Goal: Information Seeking & Learning: Find specific page/section

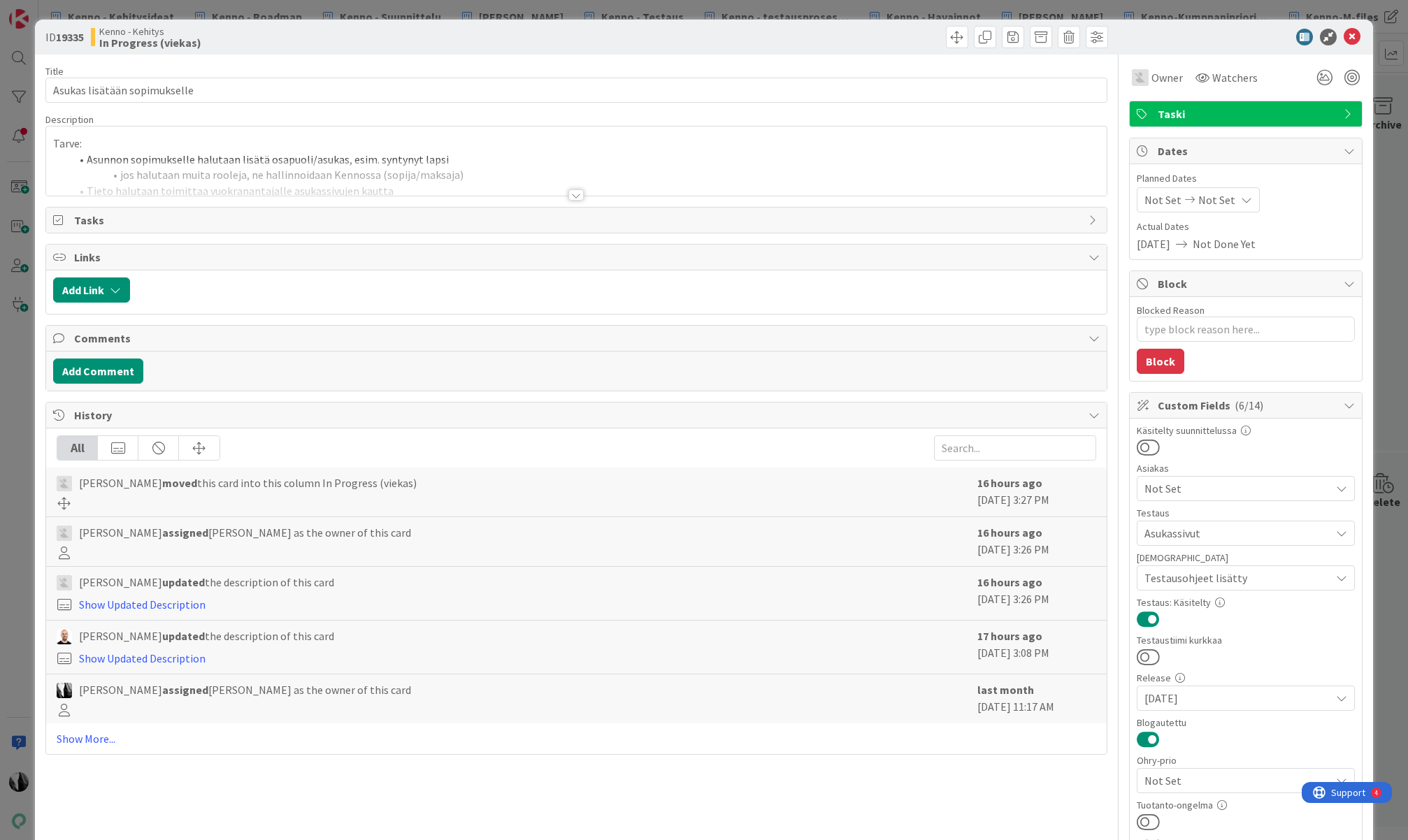
type textarea "x"
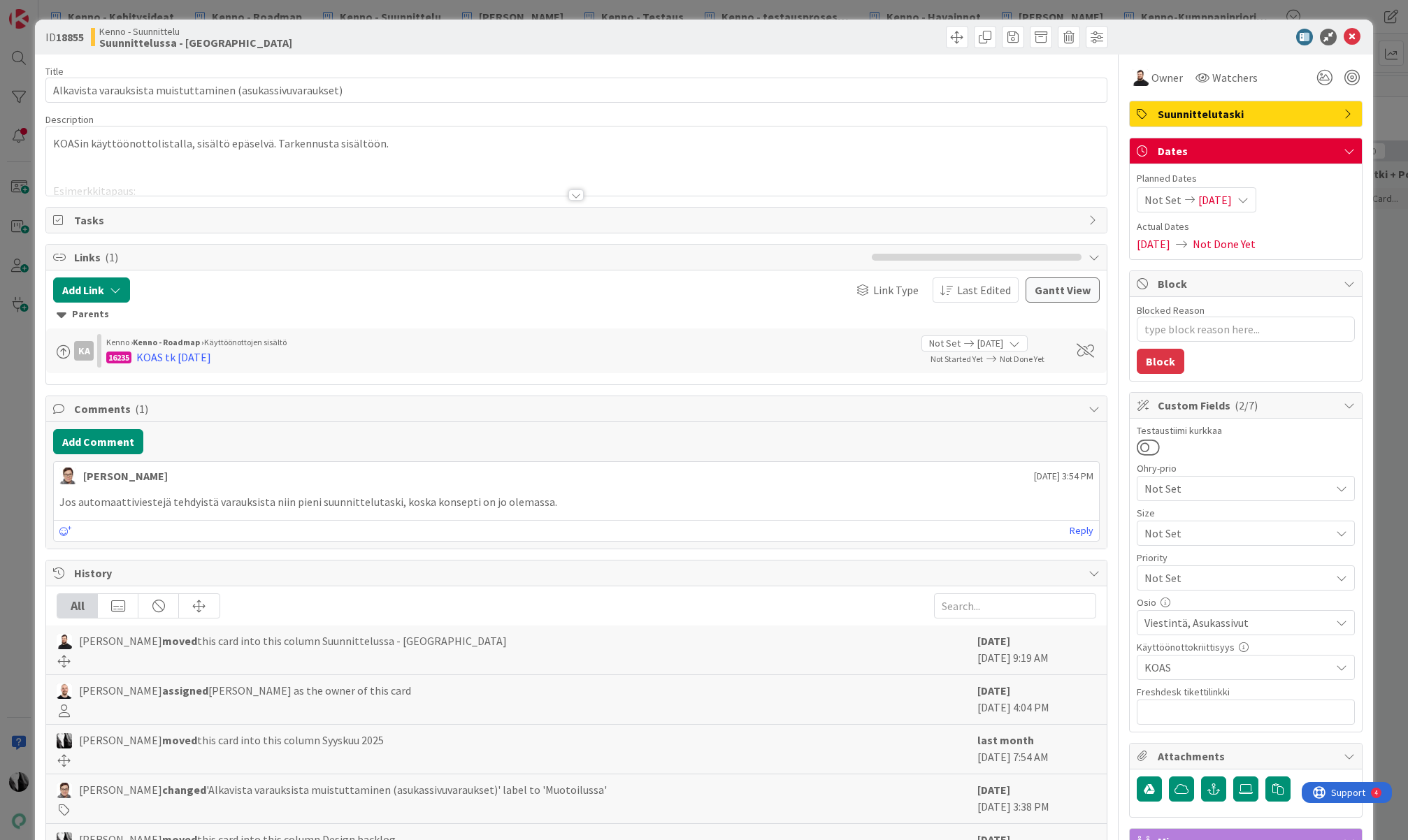
click at [577, 195] on div at bounding box center [576, 195] width 16 height 11
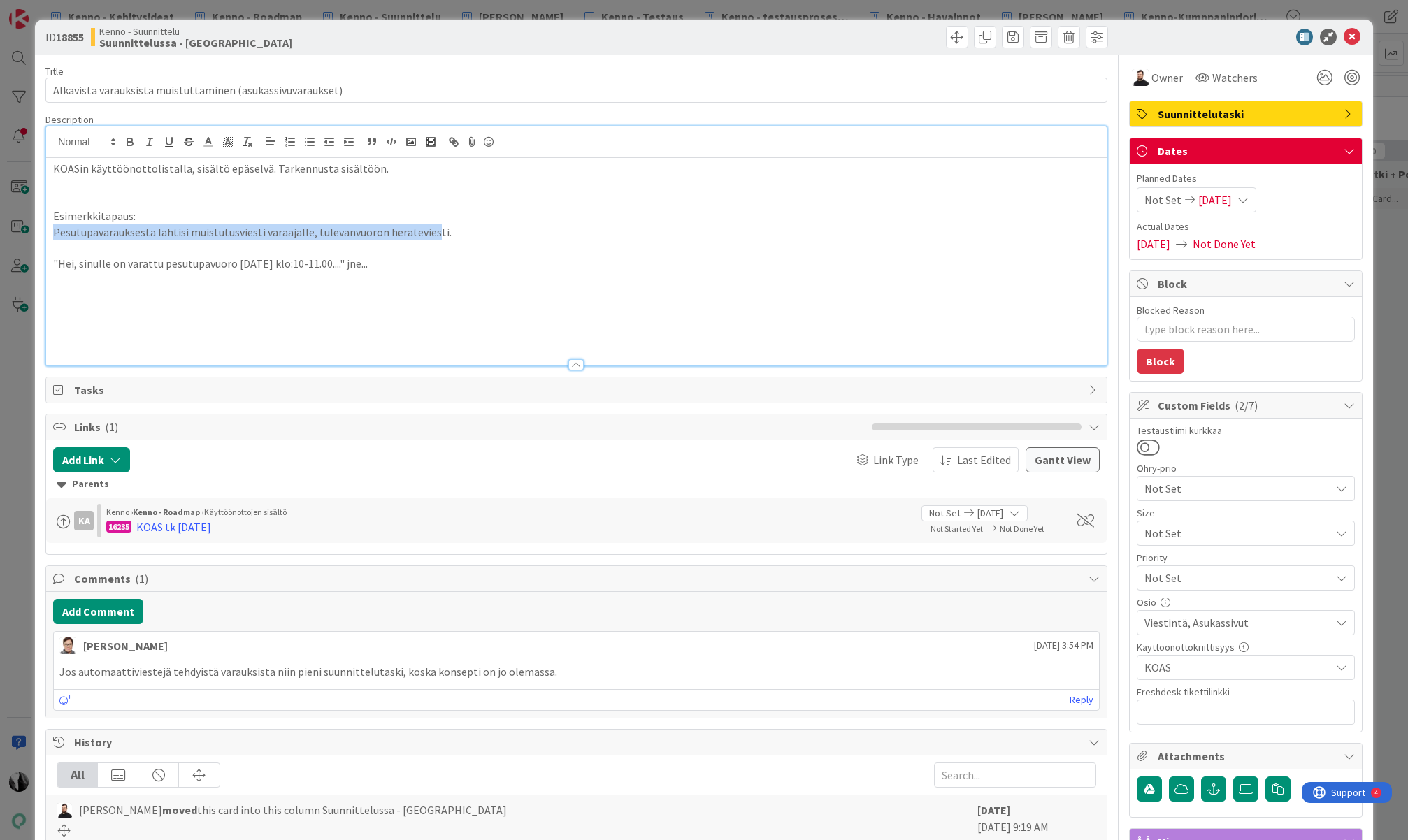
drag, startPoint x: 54, startPoint y: 233, endPoint x: 393, endPoint y: 236, distance: 339.0
click at [426, 231] on p "Pesutupavarauksesta lähtisi muistutusviesti varaajalle, tulevanvuoron herätevie…" at bounding box center [576, 232] width 1046 height 17
drag, startPoint x: 57, startPoint y: 262, endPoint x: 253, endPoint y: 264, distance: 196.0
click at [251, 264] on p ""Hei, sinulle on varattu pesutupavuoro 5.4.2025 klo:10-11.00...." jne..." at bounding box center [576, 264] width 1046 height 17
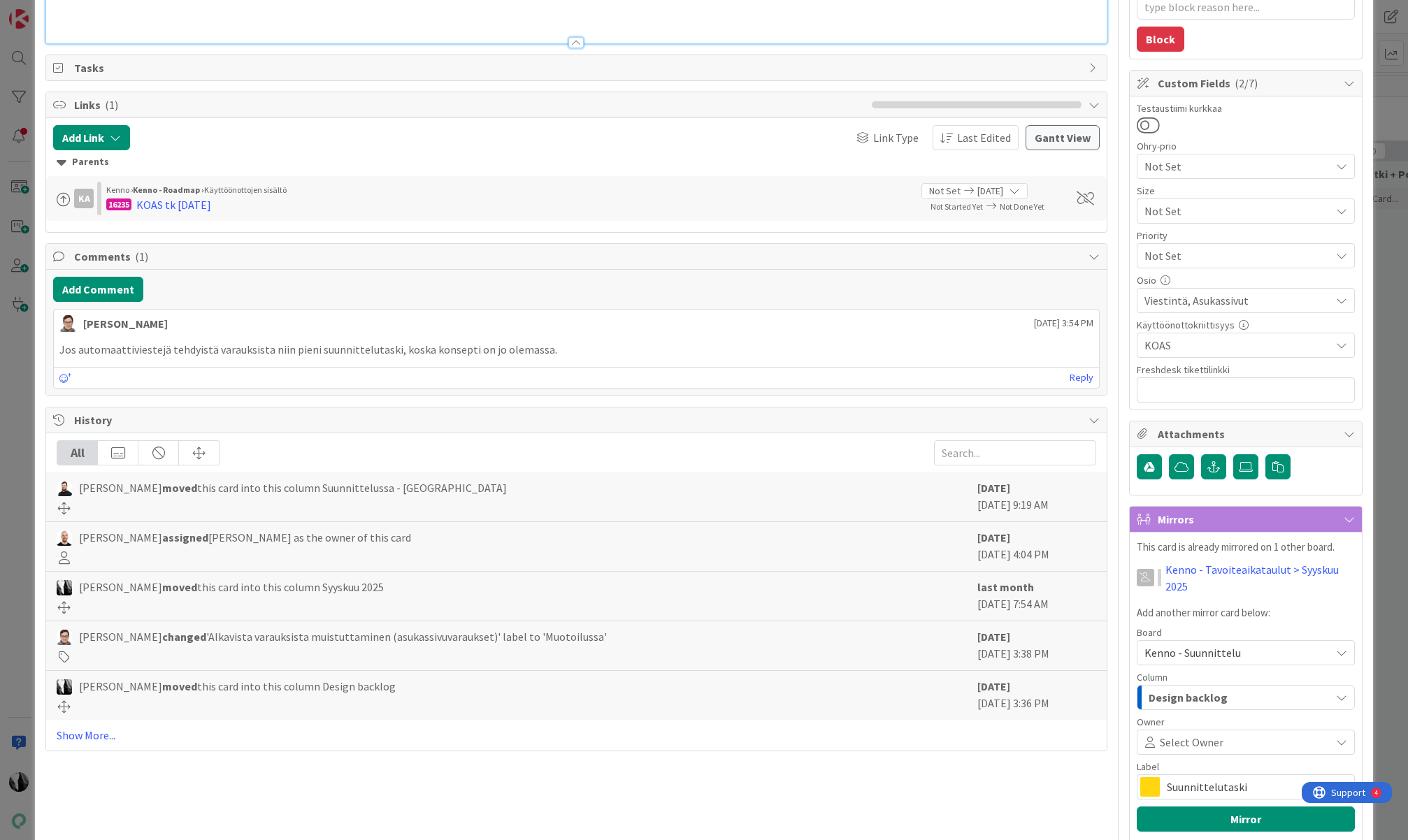
scroll to position [325, 0]
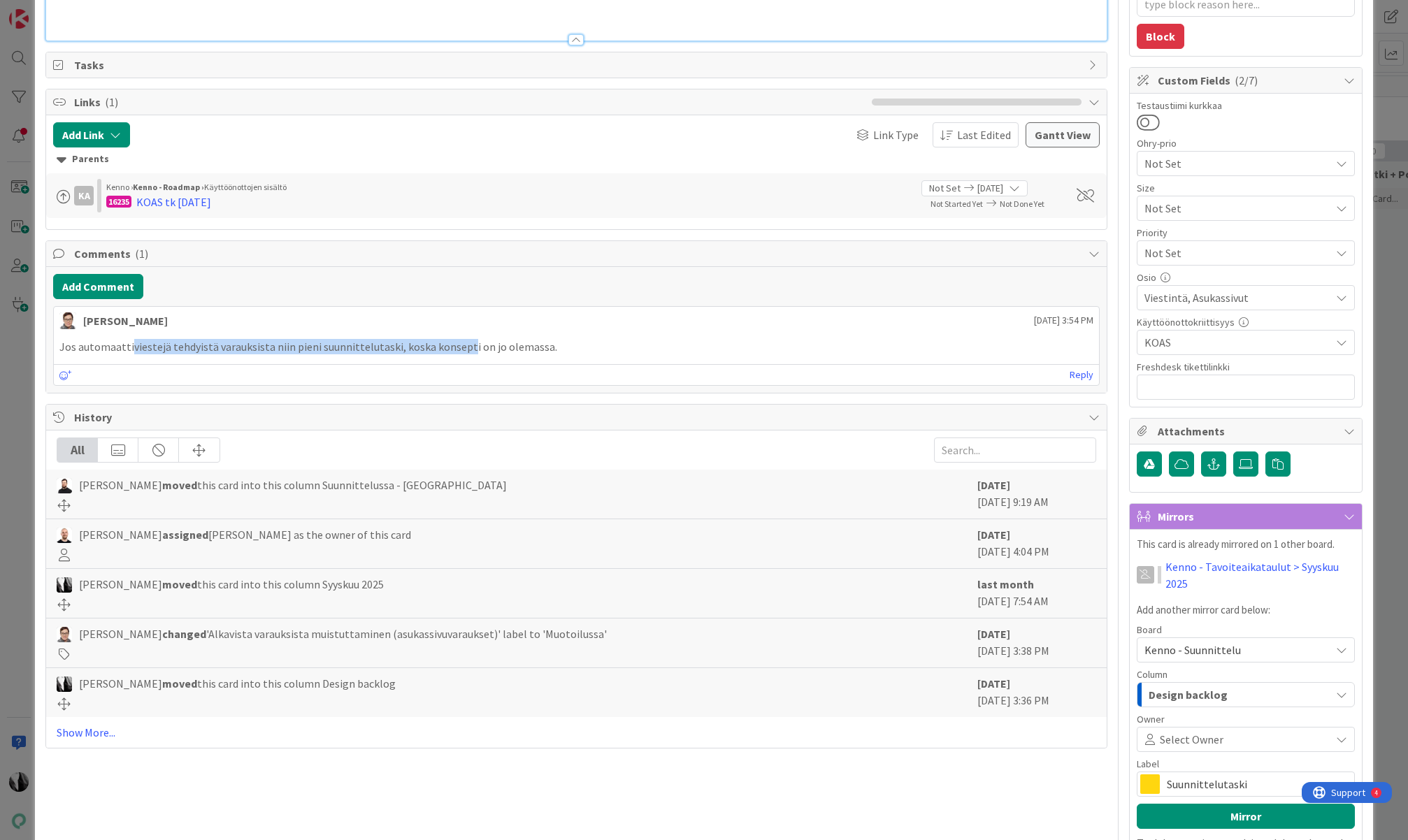
drag, startPoint x: 131, startPoint y: 346, endPoint x: 462, endPoint y: 343, distance: 331.0
click at [462, 343] on p "Jos automaattiviestejä tehdyistä varauksista niin pieni suunnittelutaski, koska…" at bounding box center [576, 347] width 1033 height 17
click at [97, 730] on link "Show More..." at bounding box center [576, 732] width 1039 height 17
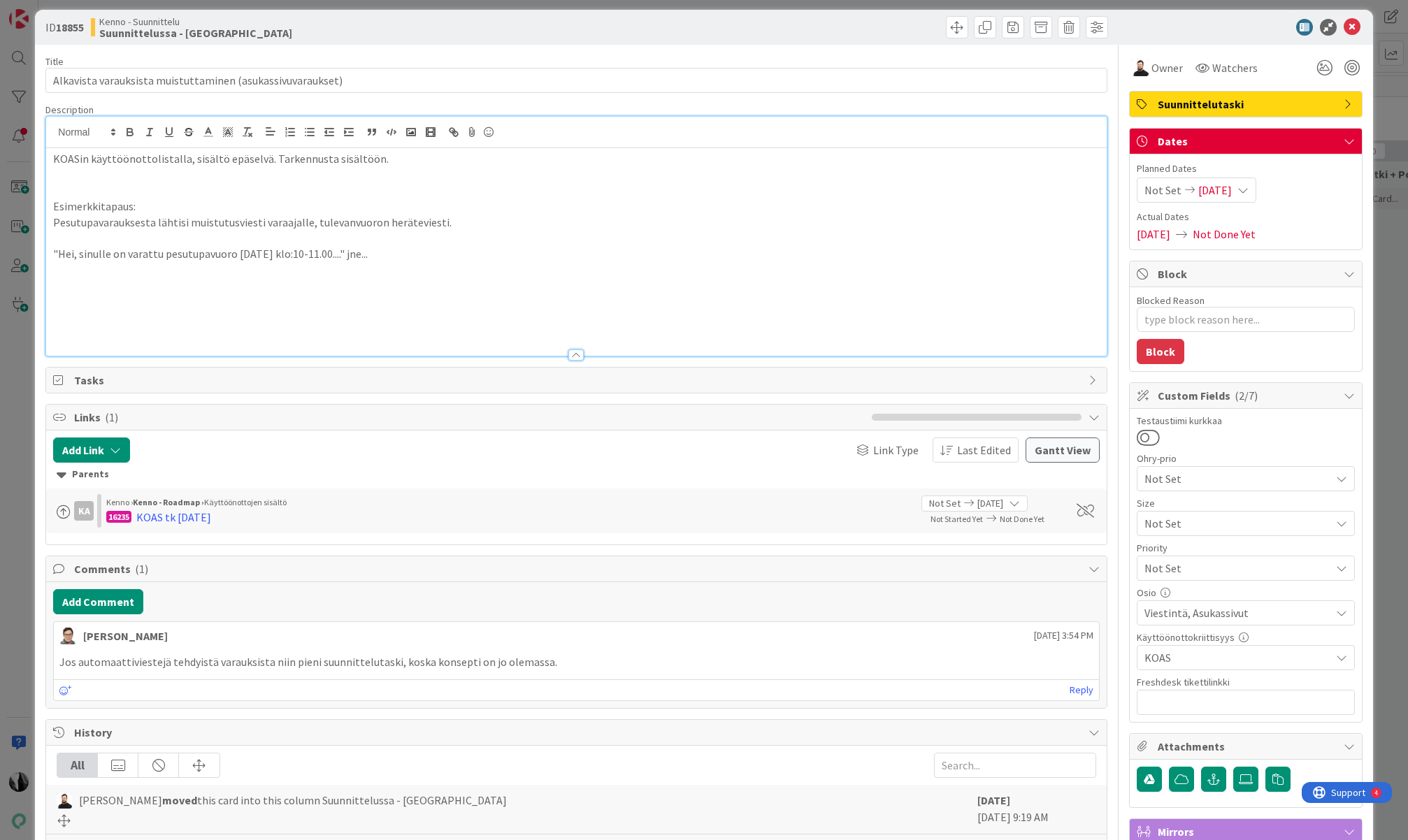
scroll to position [7, 0]
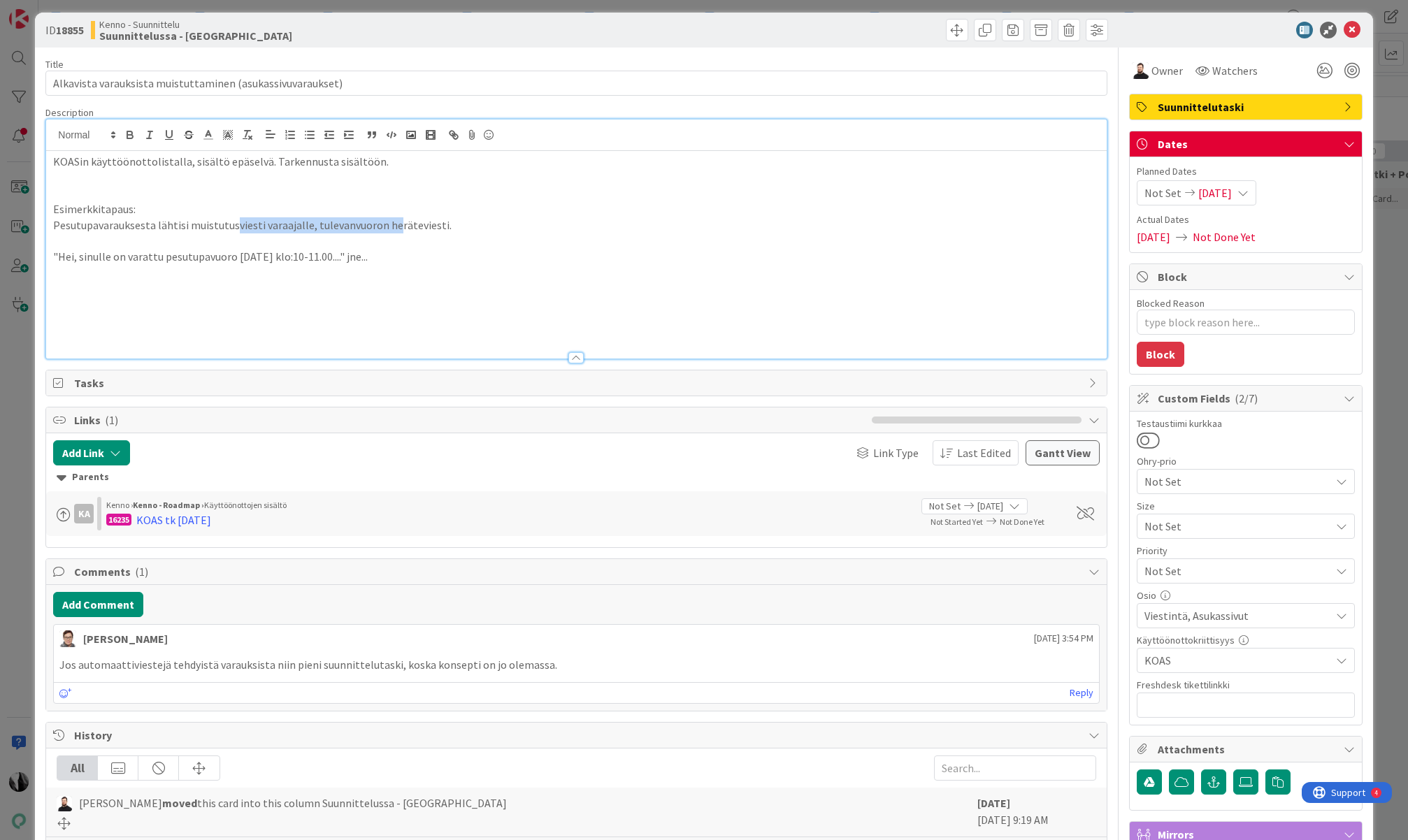
drag, startPoint x: 231, startPoint y: 224, endPoint x: 389, endPoint y: 227, distance: 158.0
click at [389, 227] on p "Pesutupavarauksesta lähtisi muistutusviesti varaajalle, tulevanvuoron herätevie…" at bounding box center [576, 226] width 1046 height 17
click at [403, 227] on p "Pesutupavarauksesta lähtisi muistutusviesti varaajalle, tulevanvuoron herätevie…" at bounding box center [576, 226] width 1046 height 17
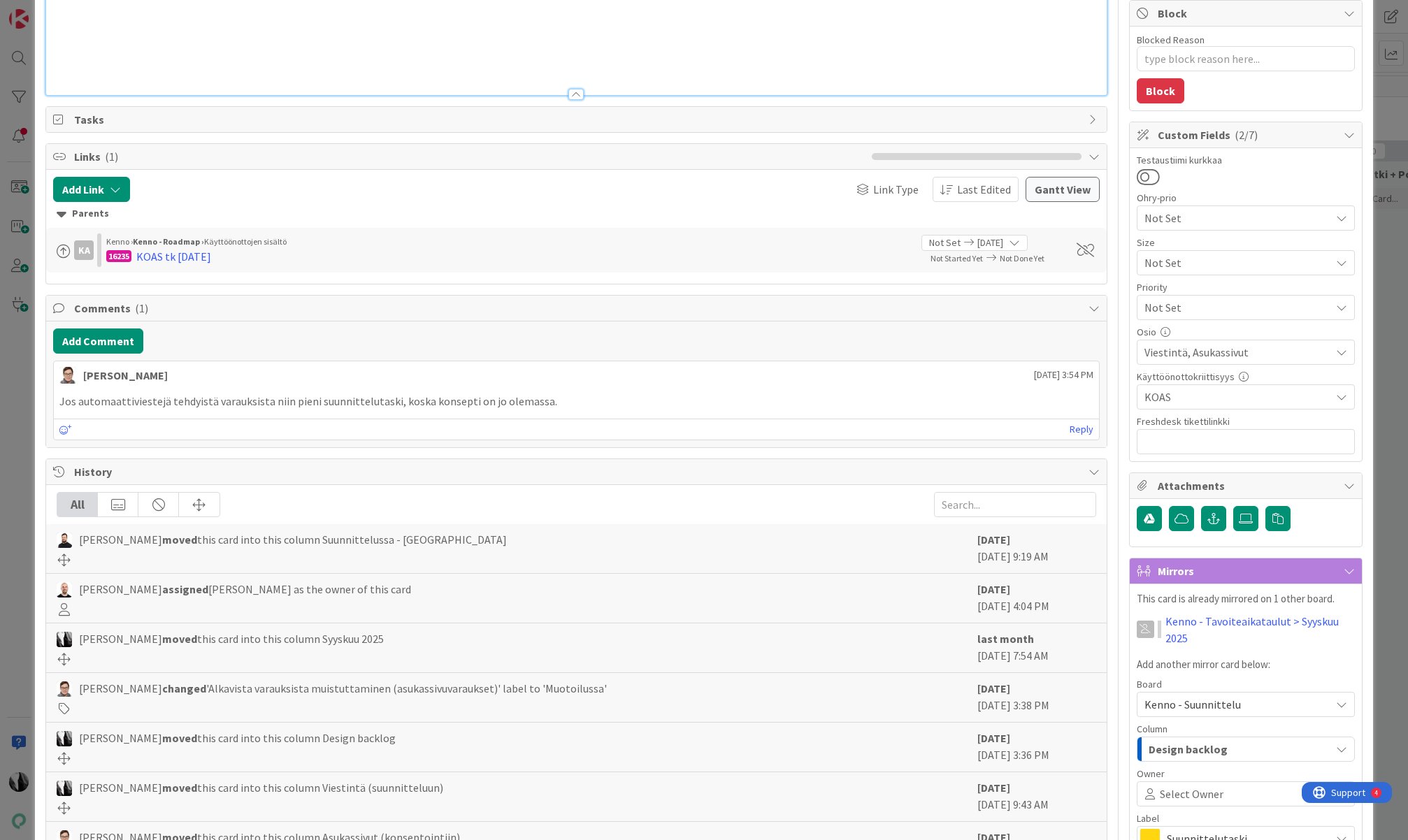
scroll to position [271, 0]
drag, startPoint x: 74, startPoint y: 403, endPoint x: 508, endPoint y: 402, distance: 434.0
click at [508, 402] on p "Jos automaattiviestejä tehdyistä varauksista niin pieni suunnittelutaski, koska…" at bounding box center [576, 401] width 1033 height 17
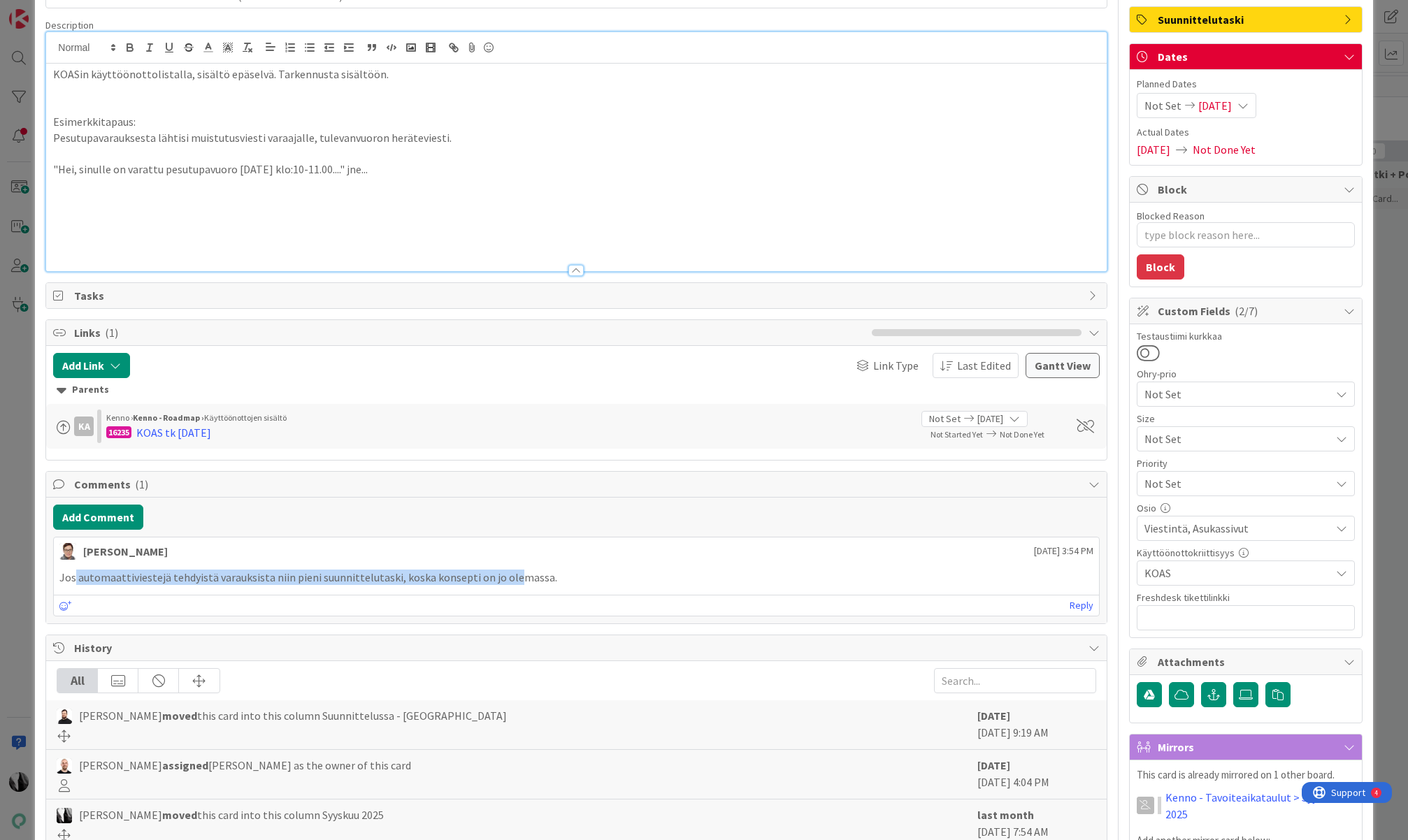
scroll to position [0, 0]
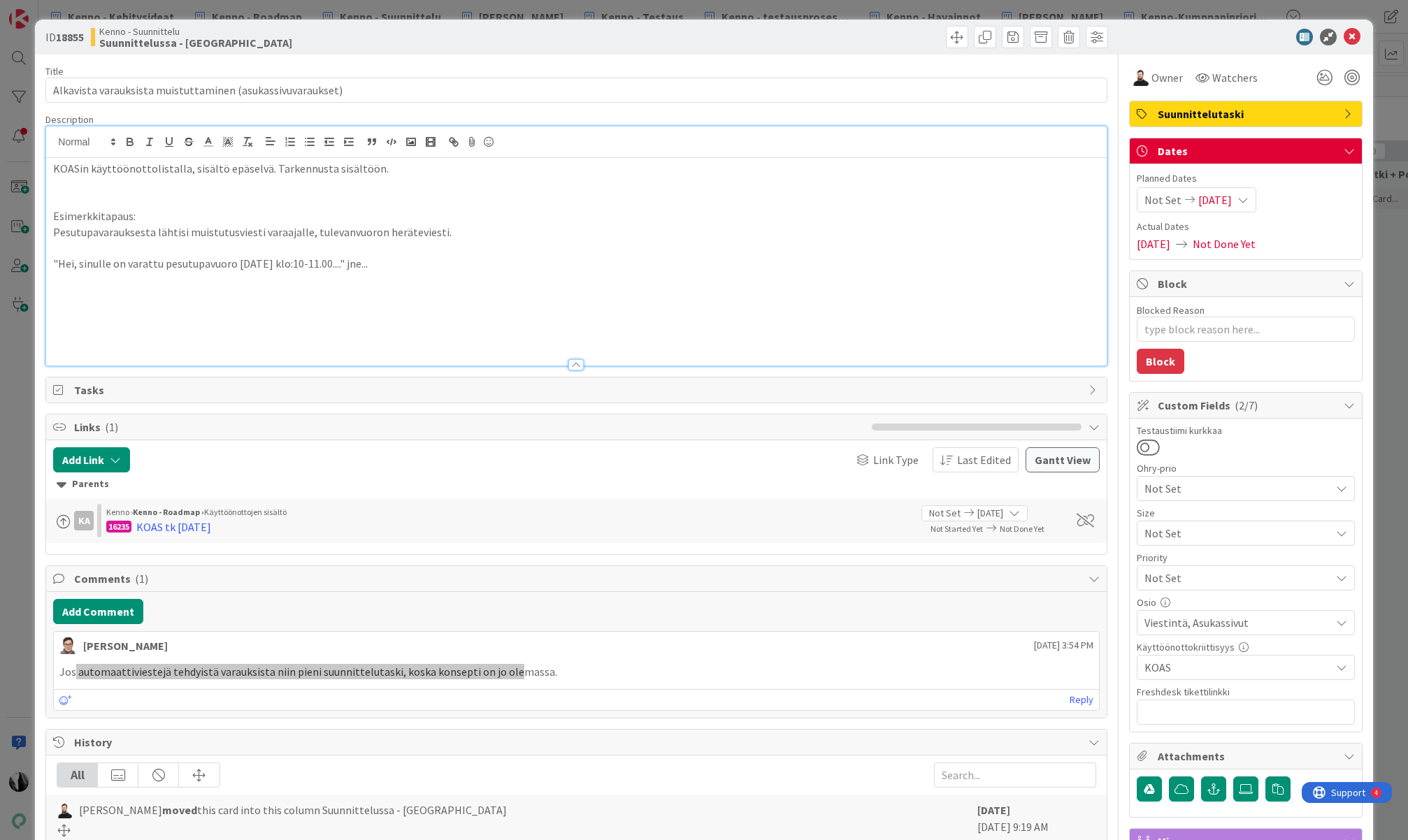
type textarea "x"
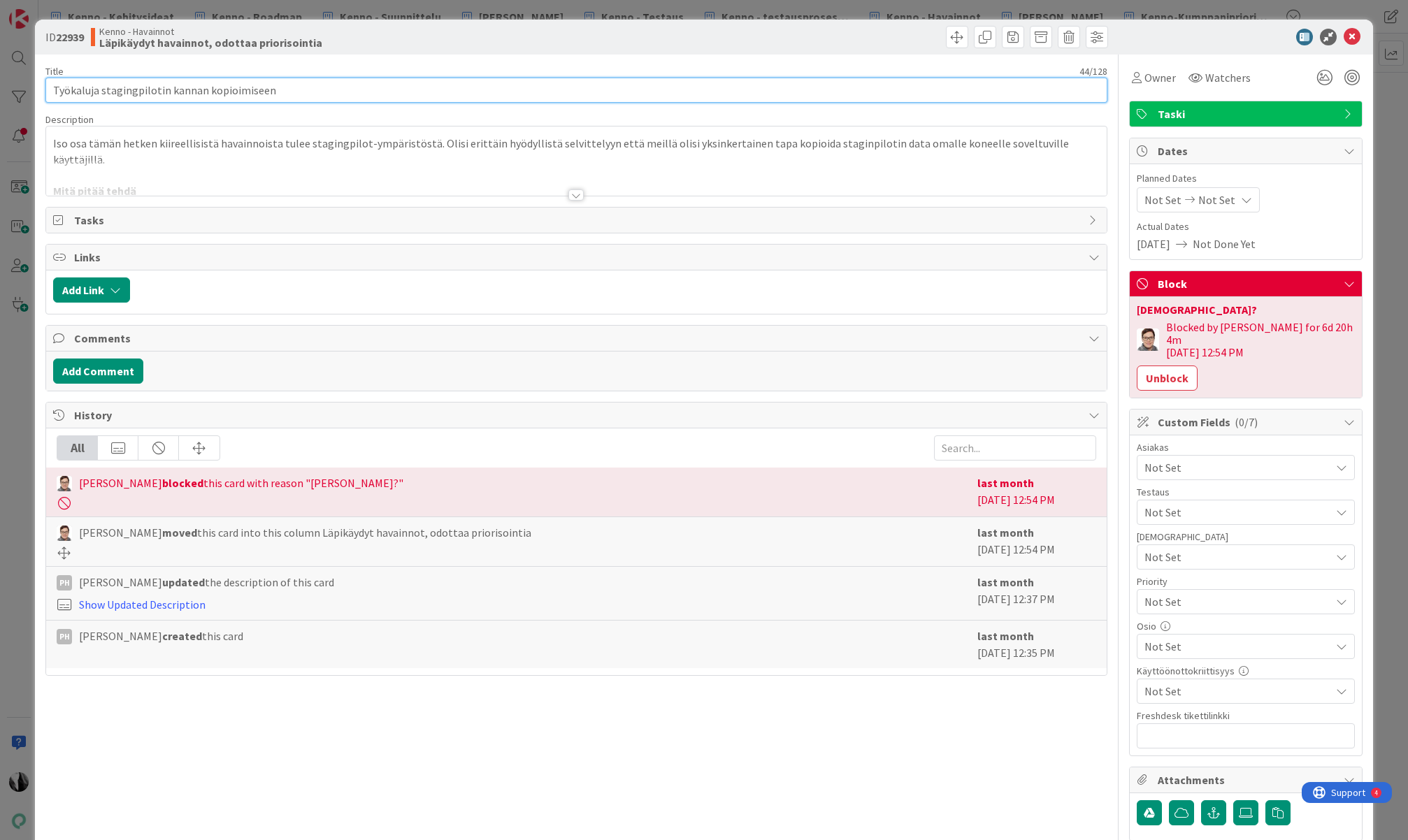
click at [110, 92] on input "Työkaluja stagingpilotin kannan kopioimiseen" at bounding box center [575, 89] width 1061 height 25
click at [576, 195] on div at bounding box center [576, 195] width 16 height 11
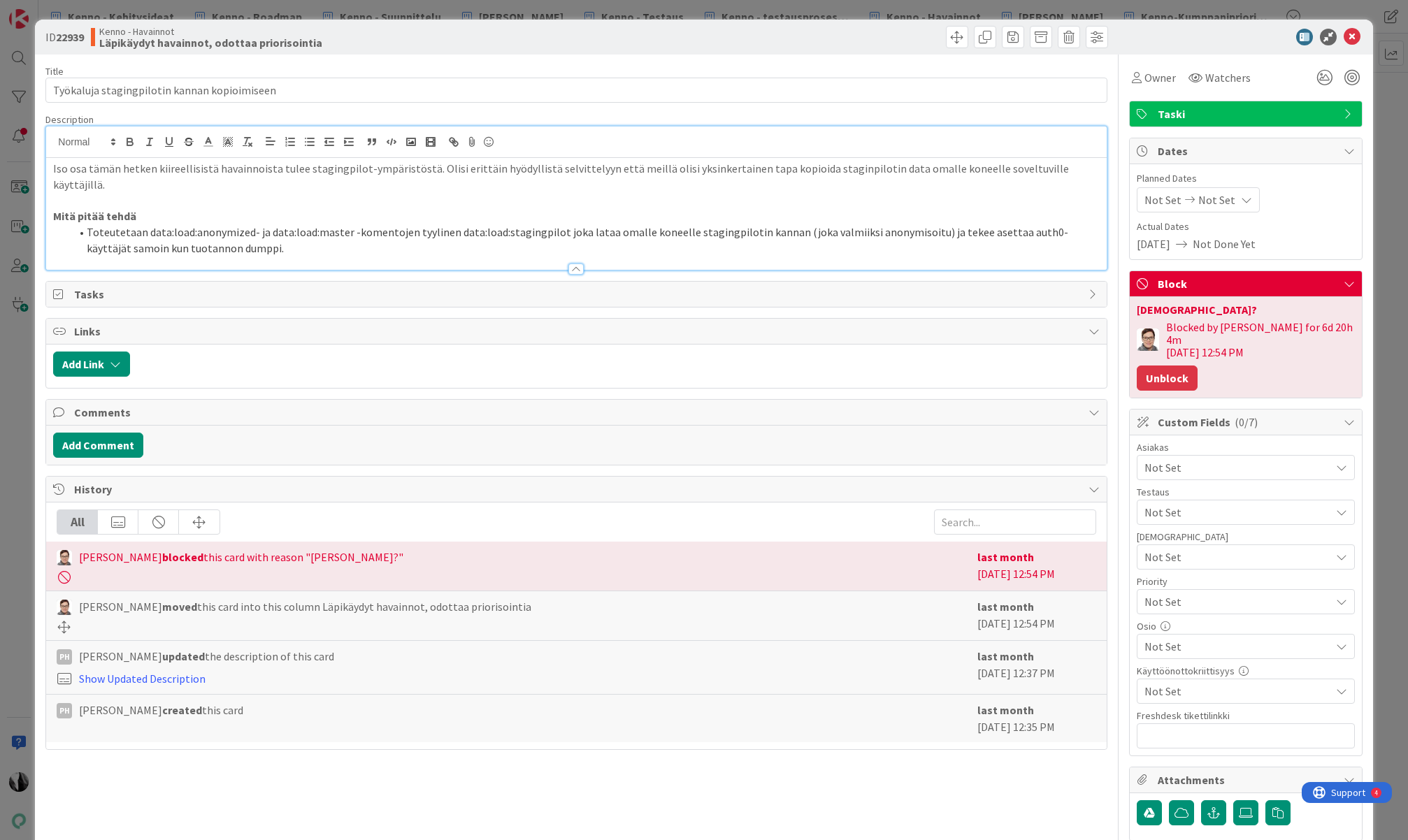
click at [1172, 366] on button "Unblock" at bounding box center [1166, 377] width 61 height 25
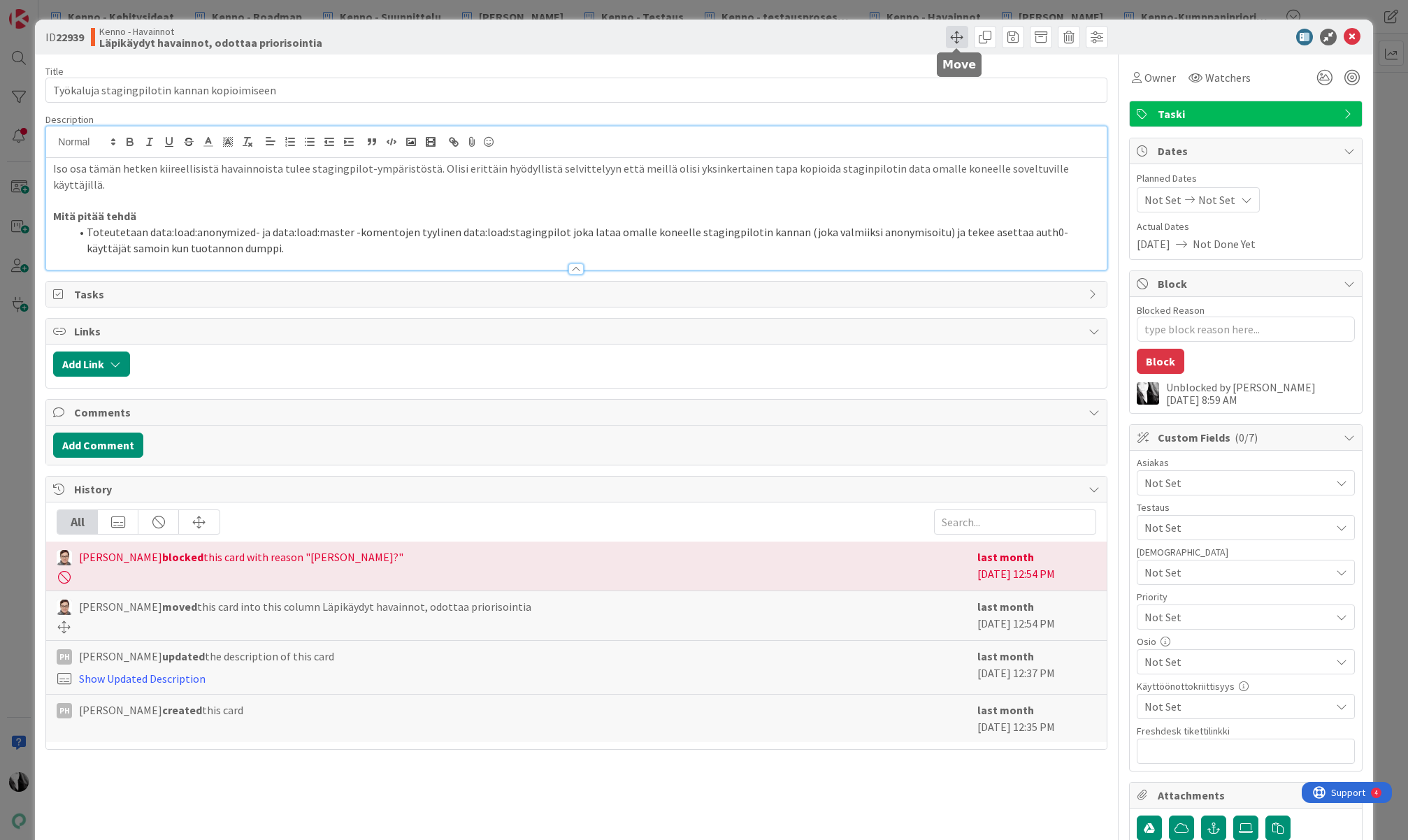
click at [954, 34] on span at bounding box center [957, 37] width 22 height 22
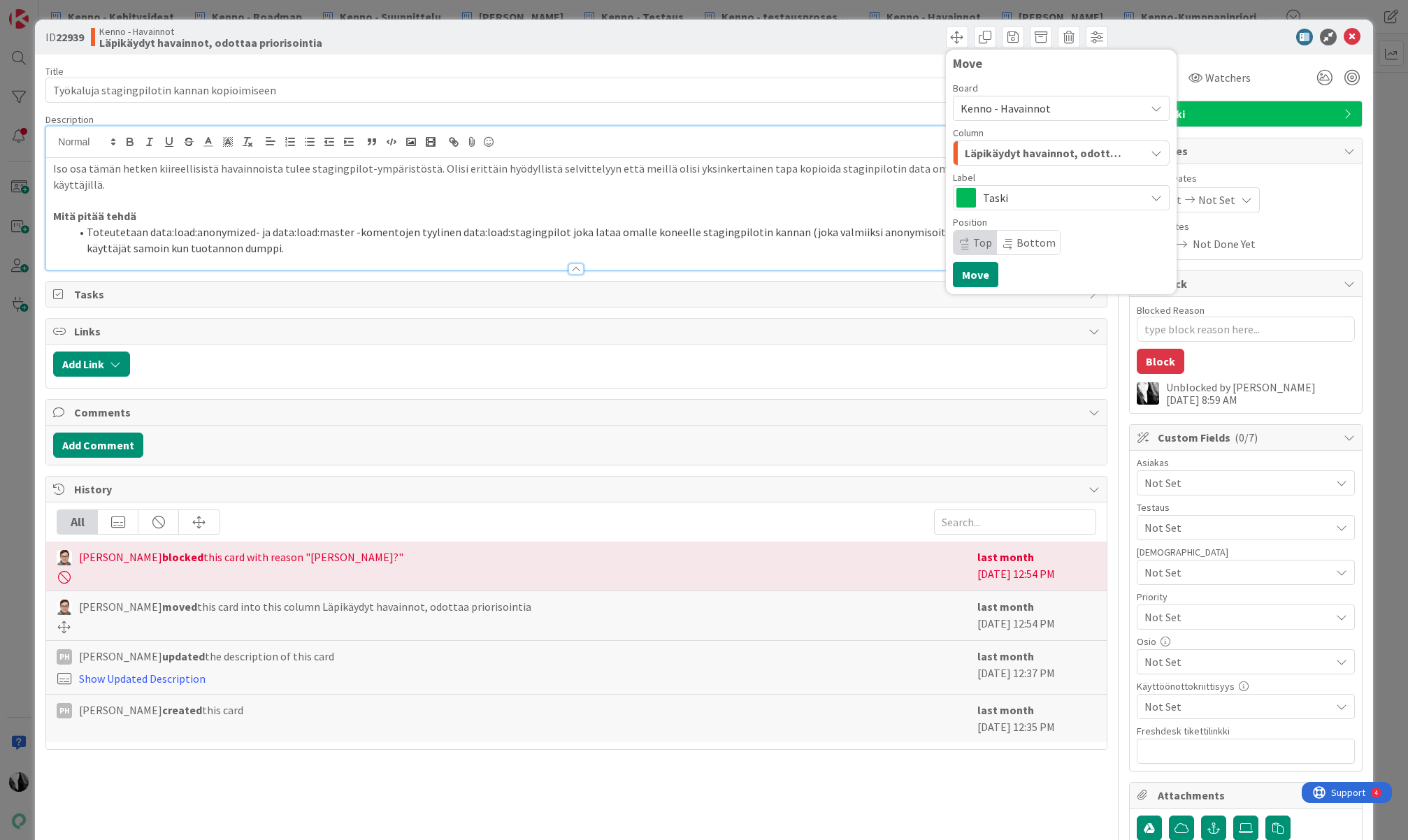
click at [1029, 109] on span "Kenno - Havainnot" at bounding box center [1006, 107] width 90 height 14
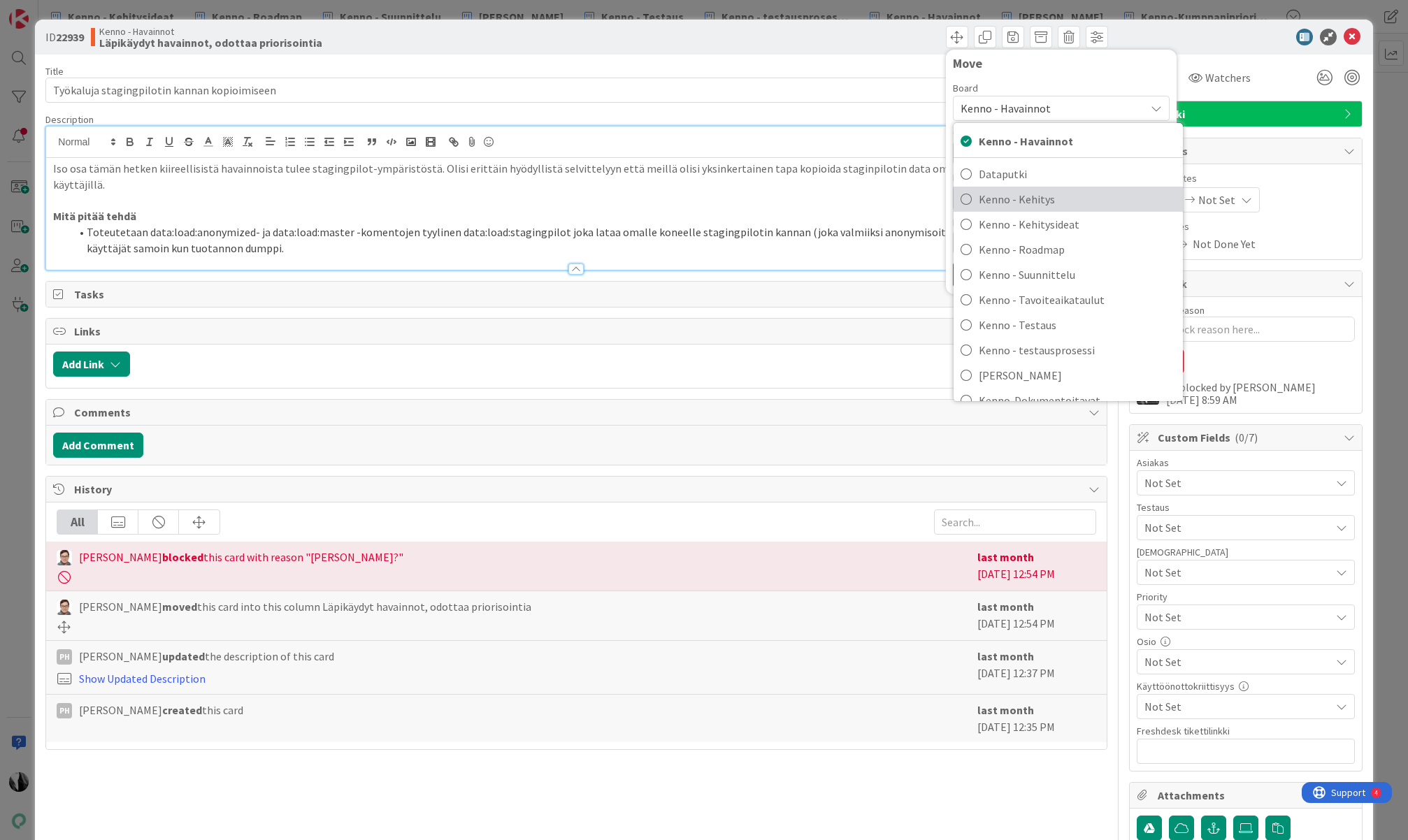
click at [1031, 196] on span "Kenno - Kehitys" at bounding box center [1076, 198] width 197 height 21
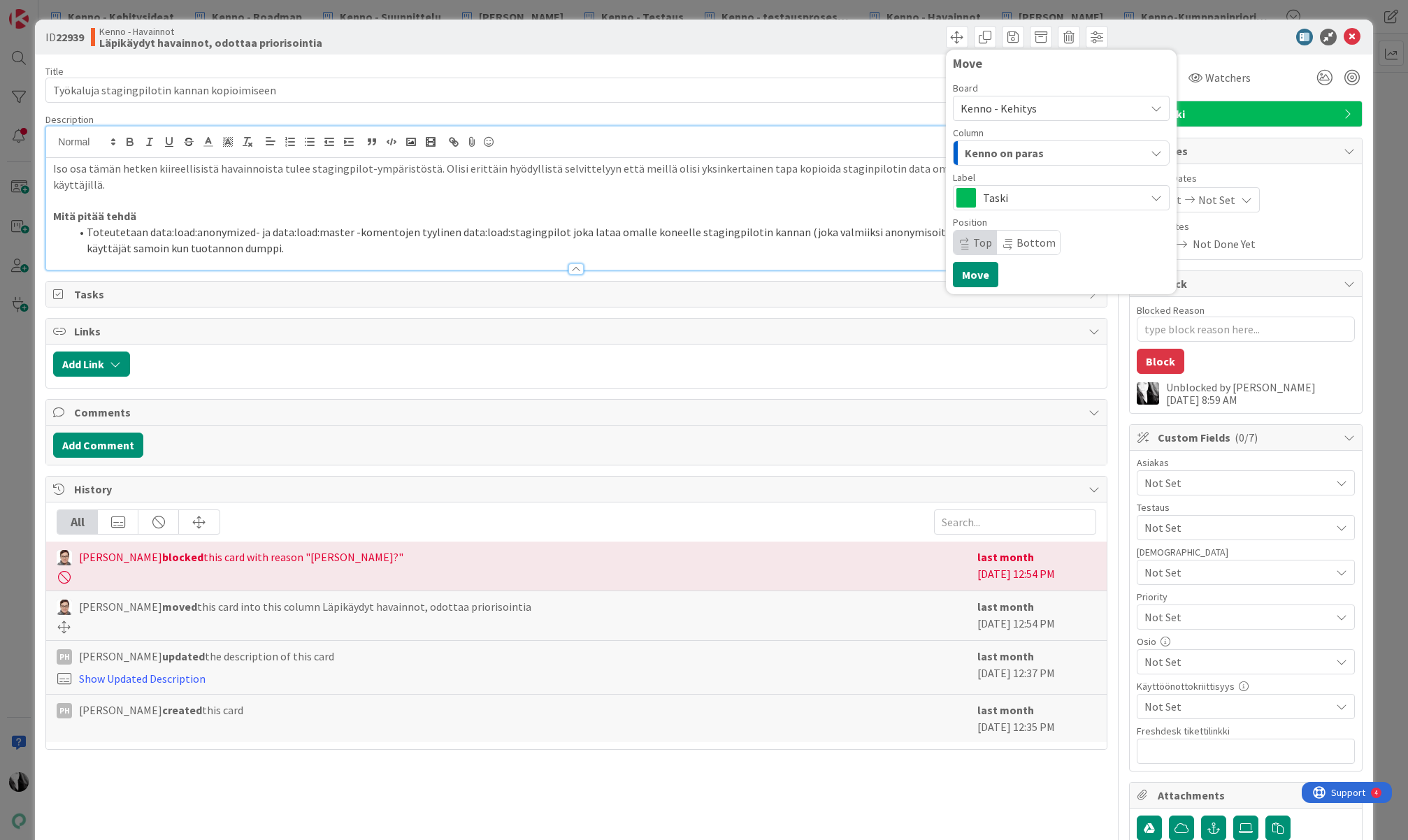
click at [1050, 148] on div "Kenno on paras" at bounding box center [1053, 152] width 184 height 22
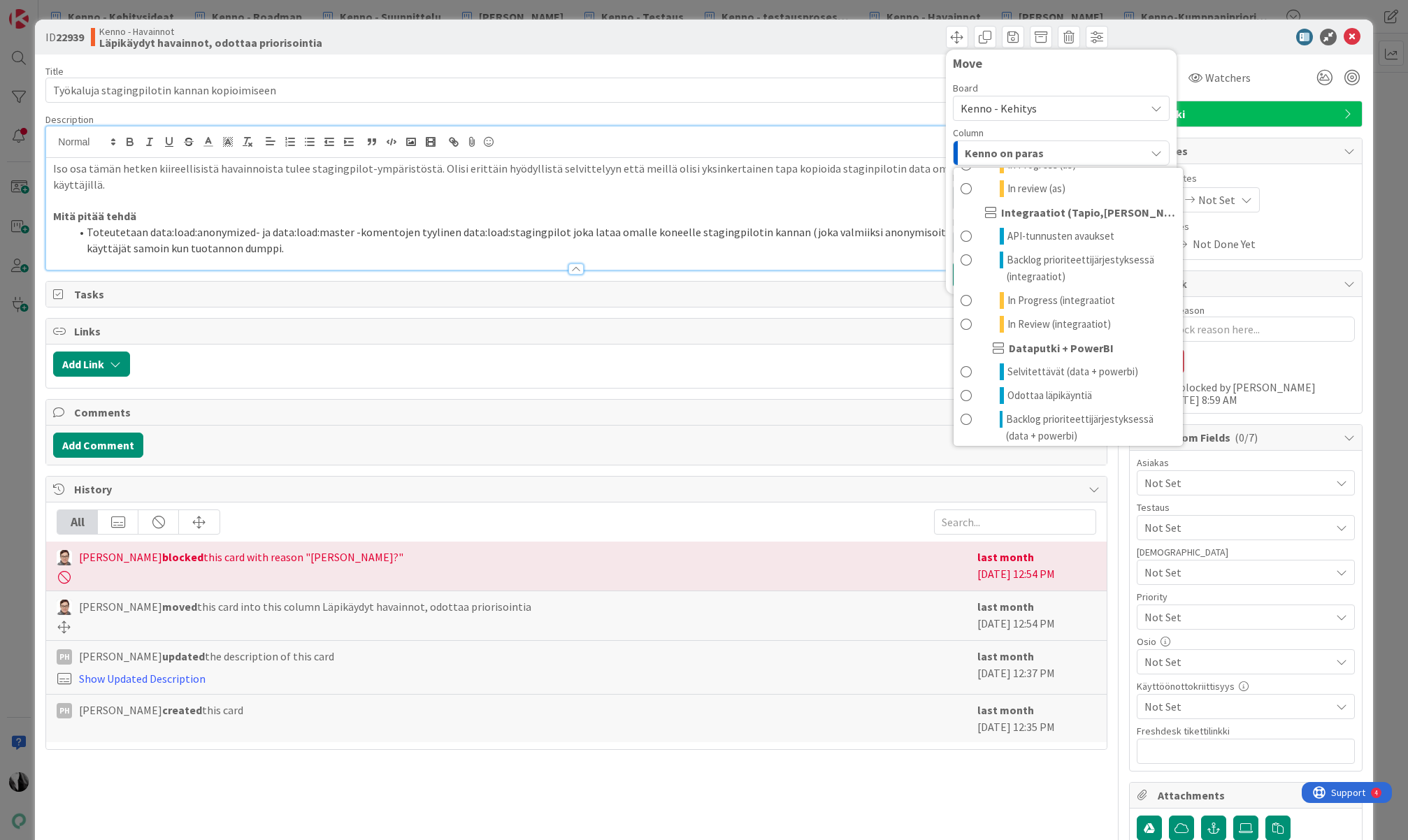
scroll to position [1006, 0]
click at [1061, 261] on span "Backlog prioriteettijärjestyksessä (integraatiot)" at bounding box center [1091, 266] width 169 height 34
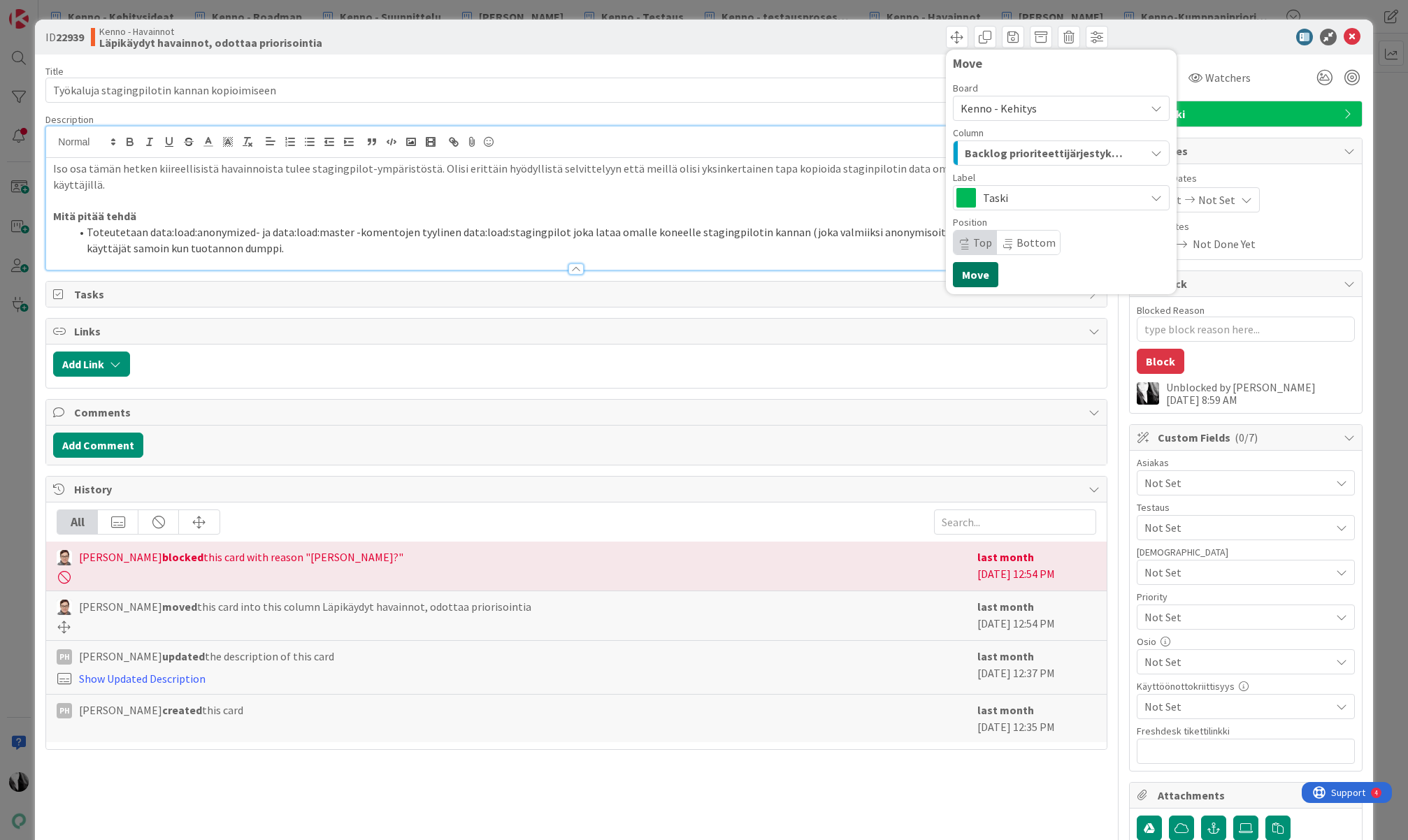
click at [971, 268] on button "Move" at bounding box center [974, 274] width 45 height 25
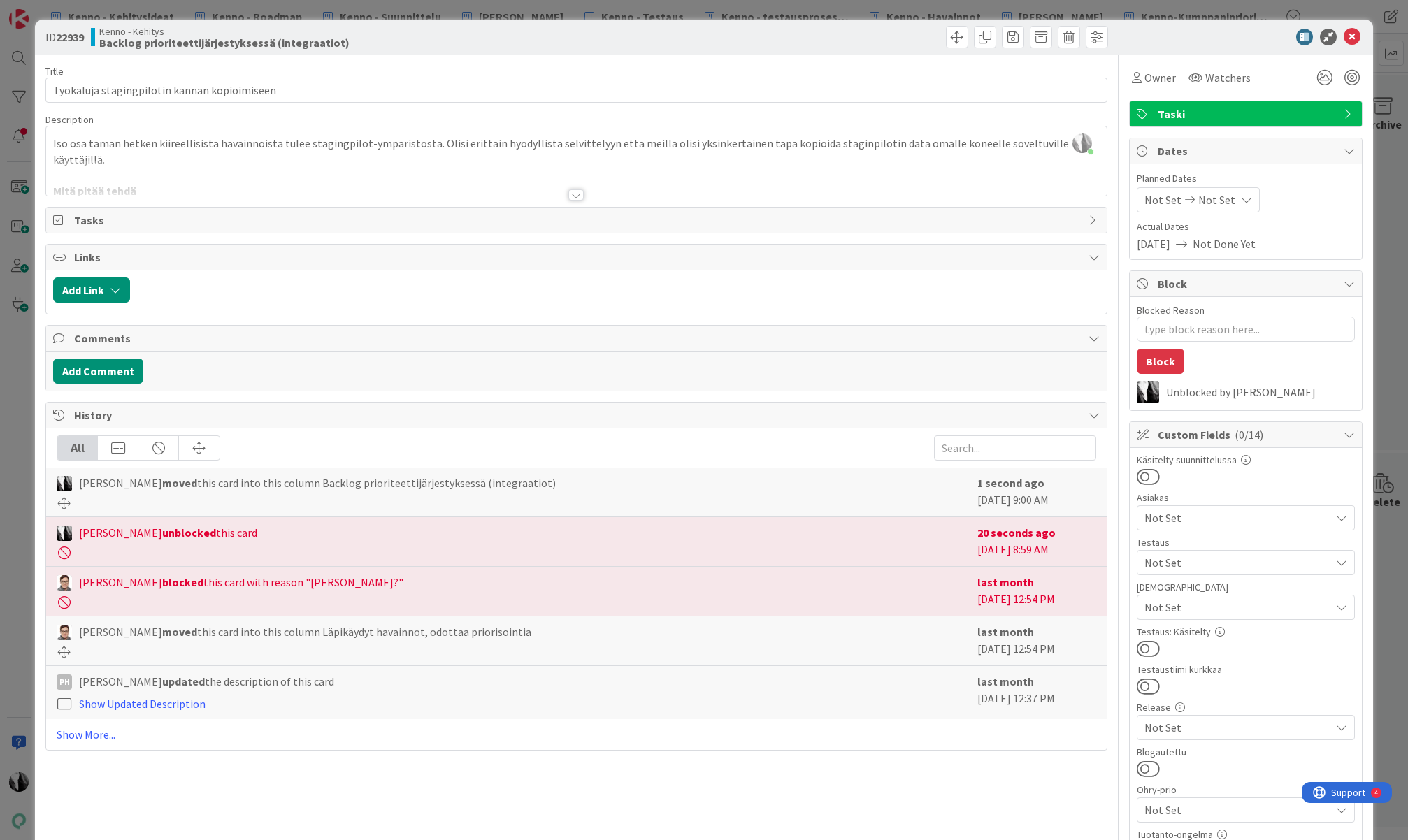
scroll to position [5, 0]
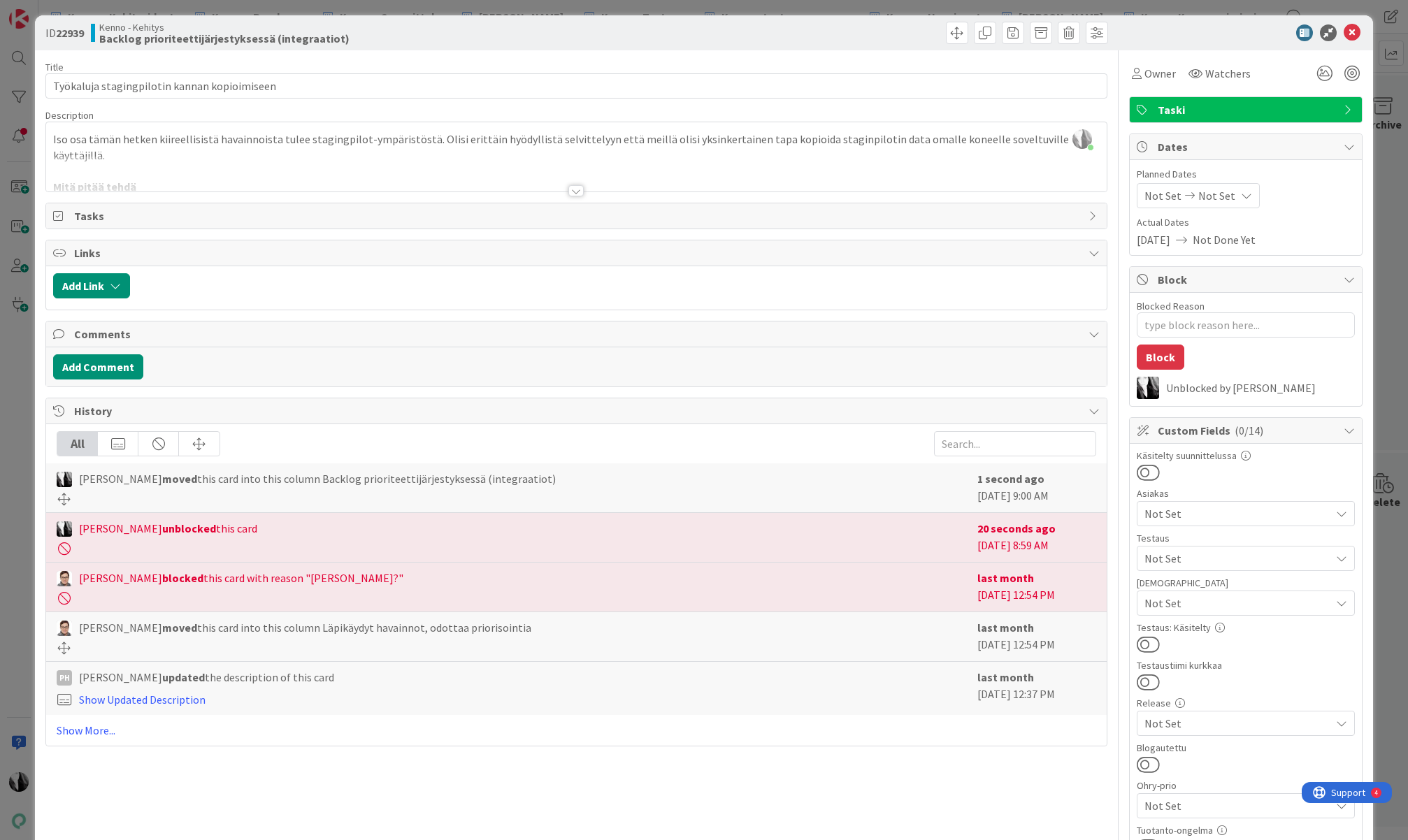
click at [575, 188] on div at bounding box center [576, 191] width 16 height 11
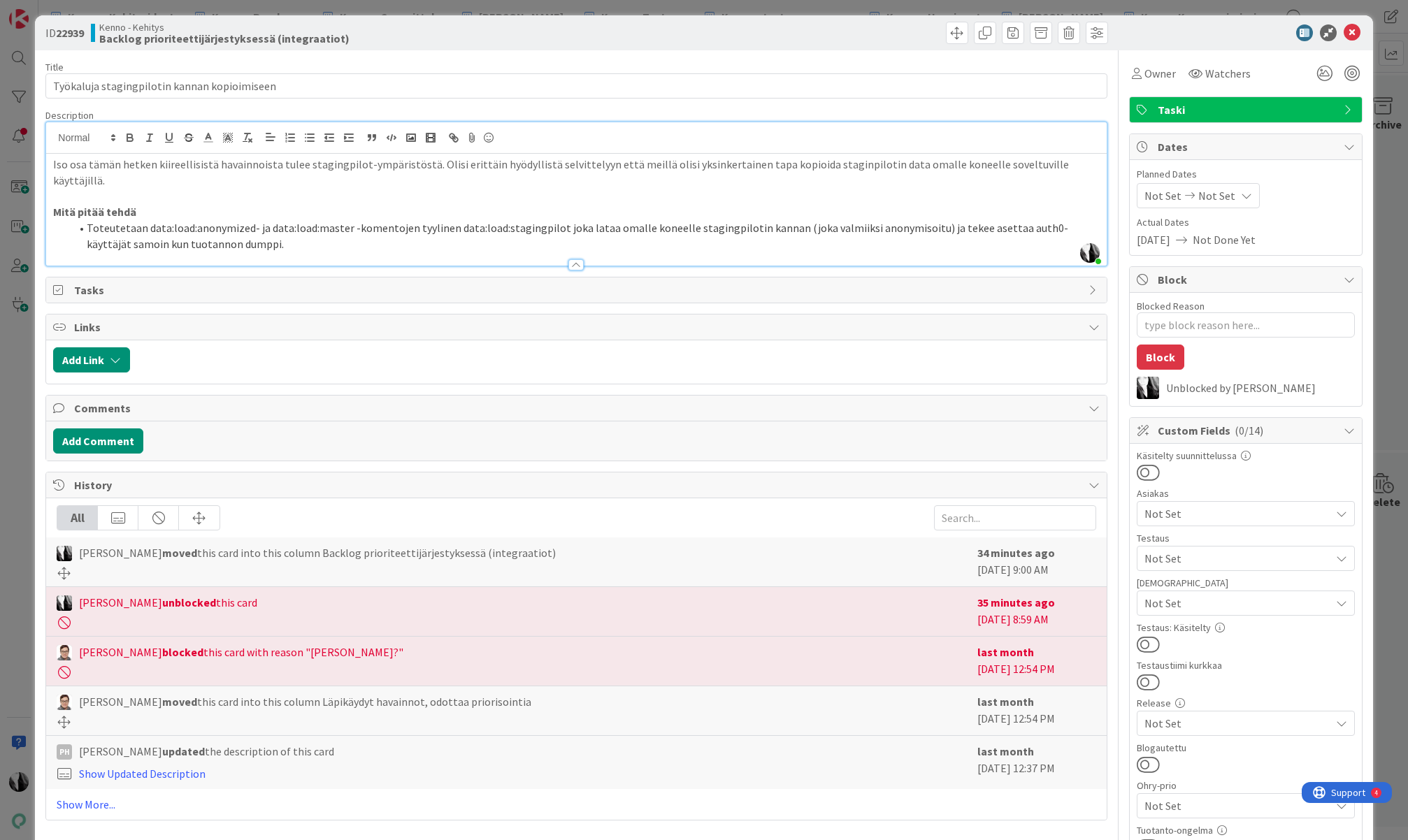
type textarea "x"
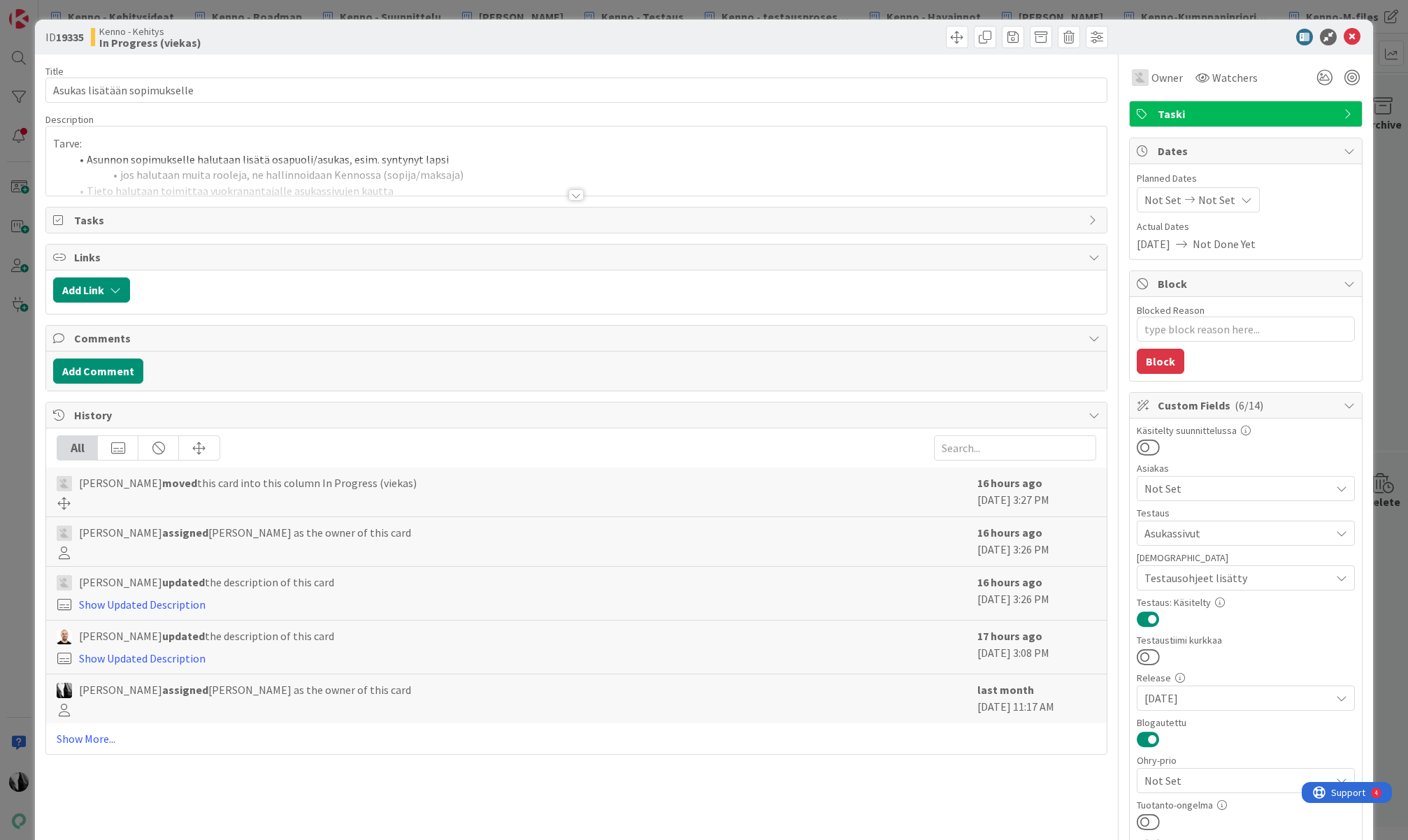
click at [473, 153] on li "Asunnon sopimukselle halutaan lisätä osapuoli/asukas, esim. syntynyt lapsi" at bounding box center [584, 160] width 1029 height 17
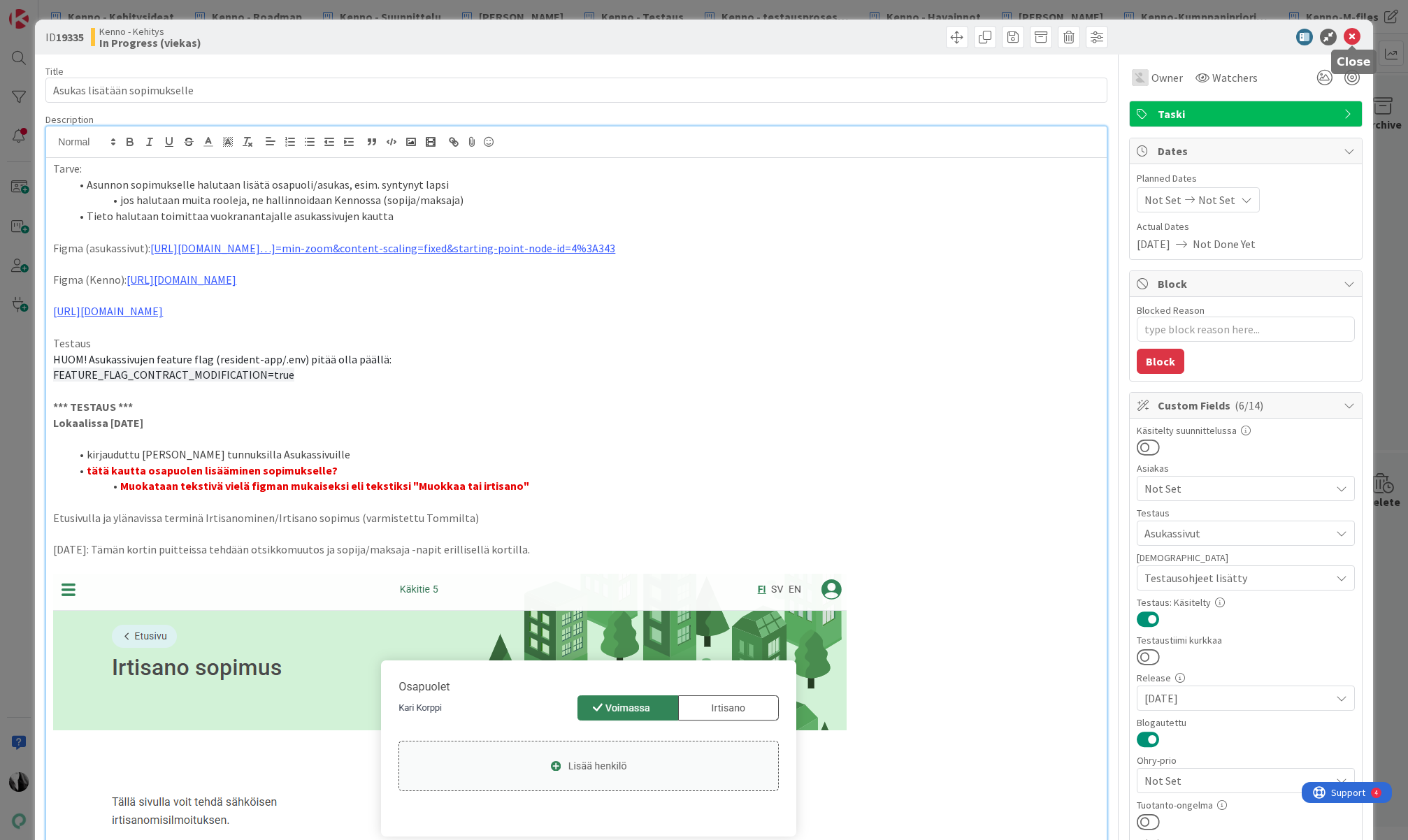
click at [1354, 37] on icon at bounding box center [1352, 37] width 17 height 17
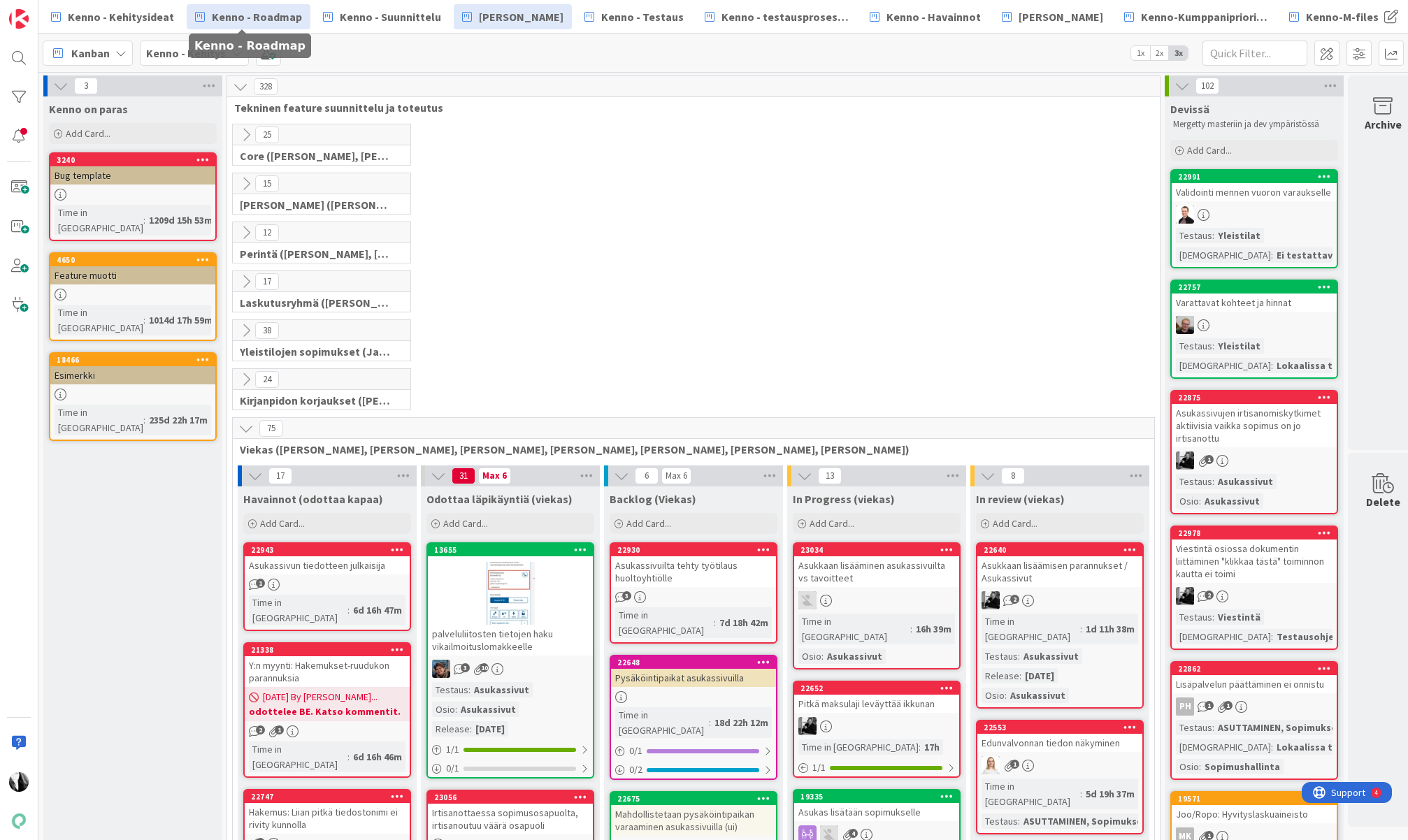
click at [276, 20] on span "Kenno - Roadmap" at bounding box center [257, 17] width 90 height 17
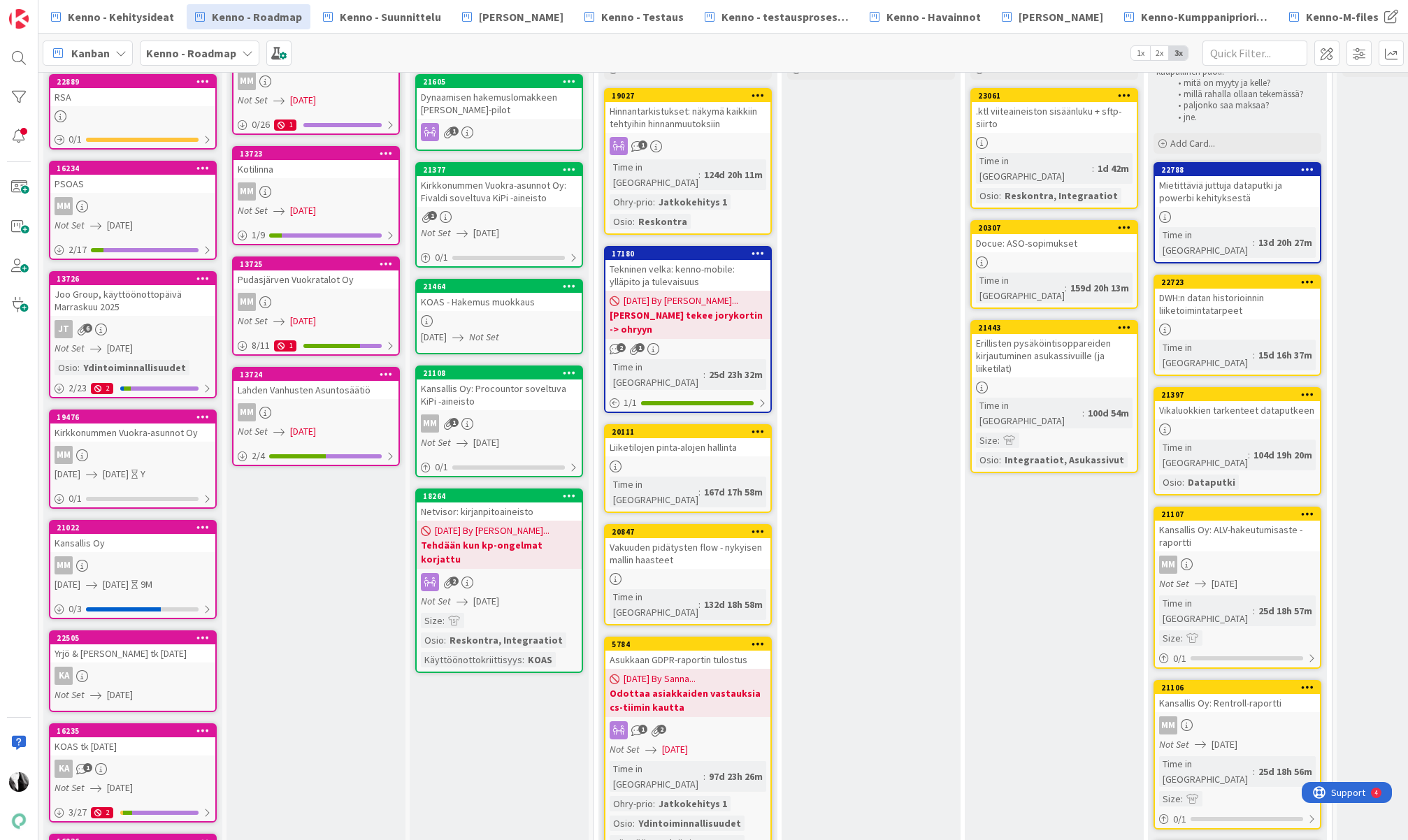
scroll to position [124, 0]
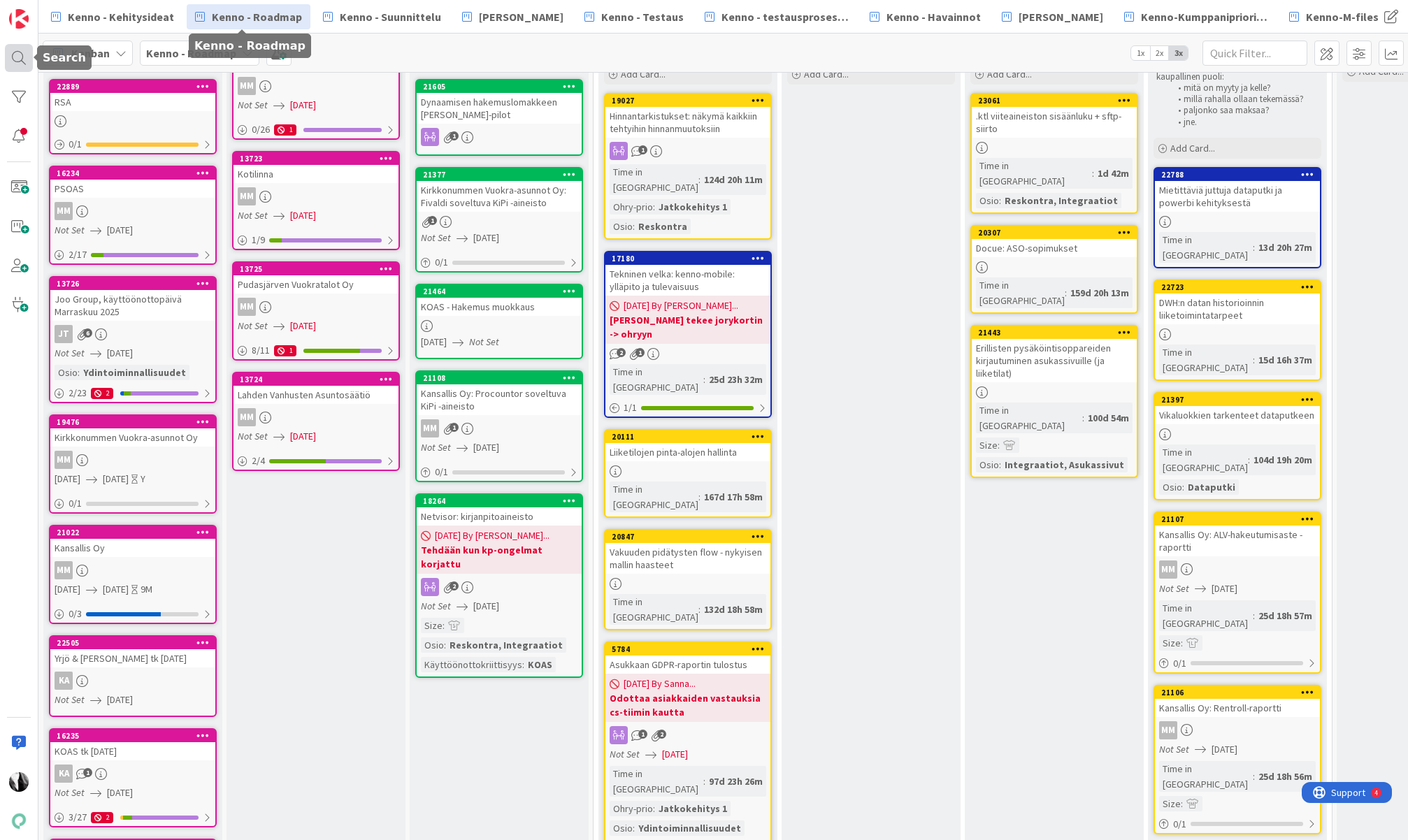
click at [19, 57] on div at bounding box center [18, 58] width 28 height 28
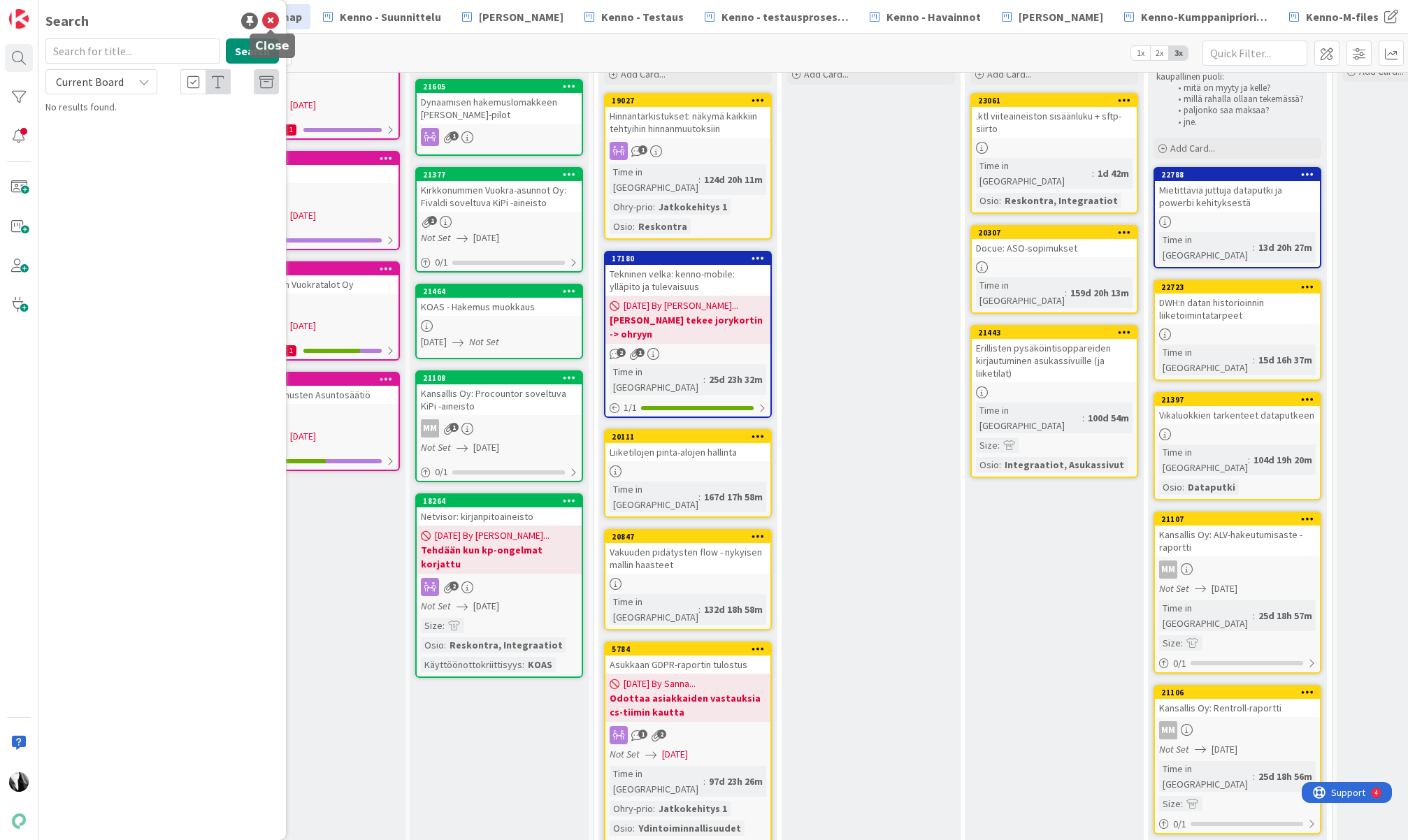
click at [271, 17] on icon at bounding box center [270, 21] width 17 height 17
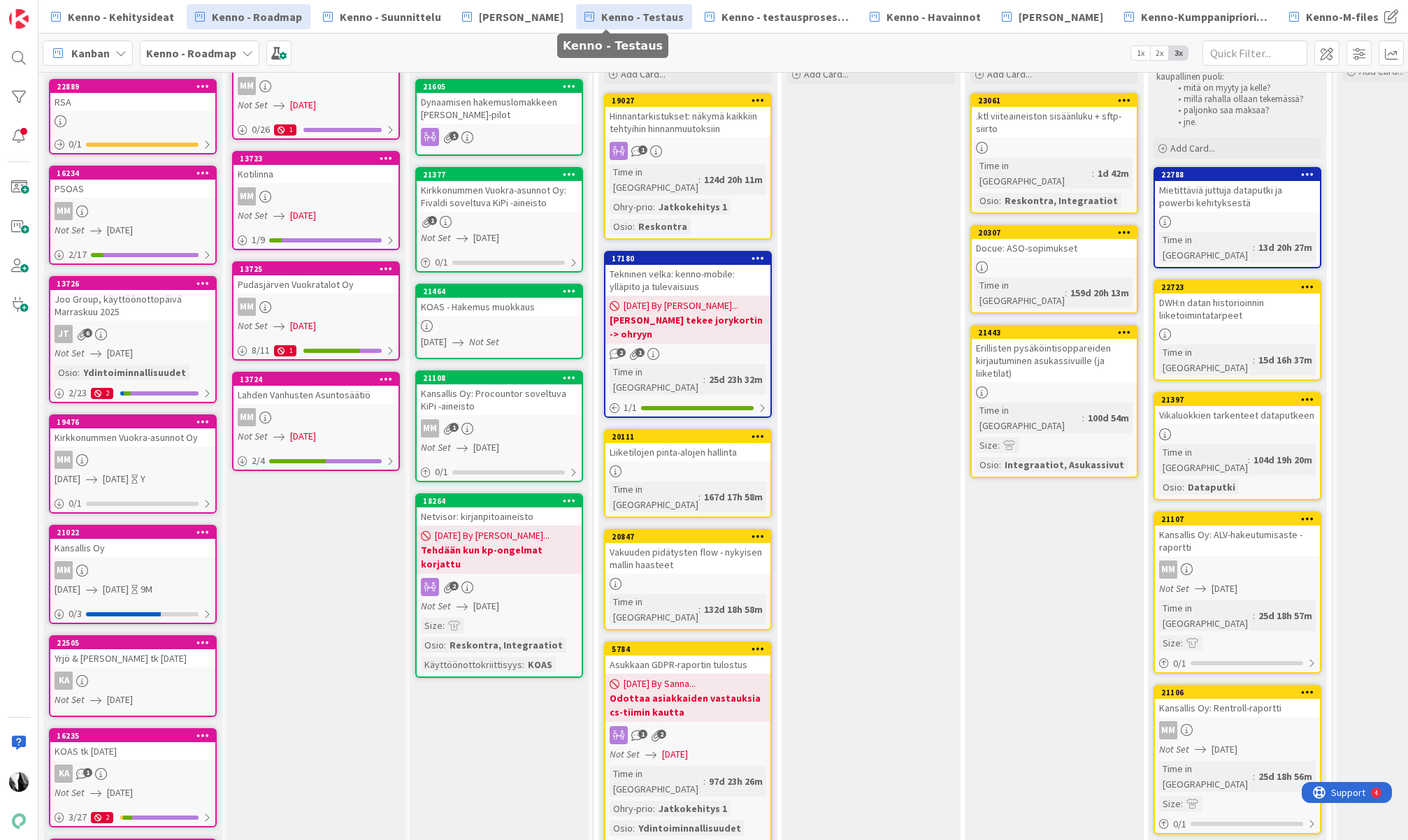
click at [625, 18] on span "Kenno - Testaus" at bounding box center [643, 17] width 83 height 17
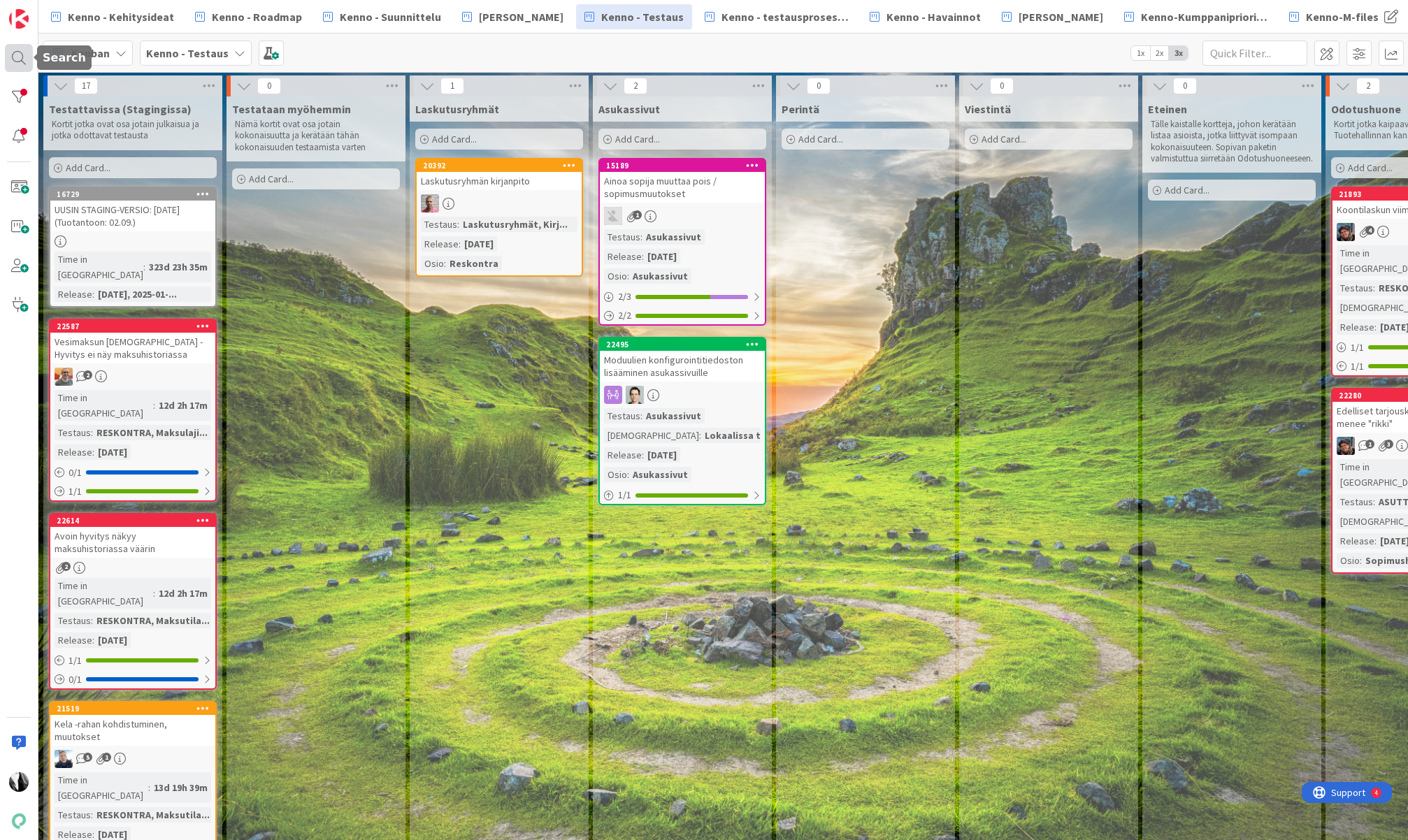
click at [16, 56] on div at bounding box center [18, 58] width 28 height 28
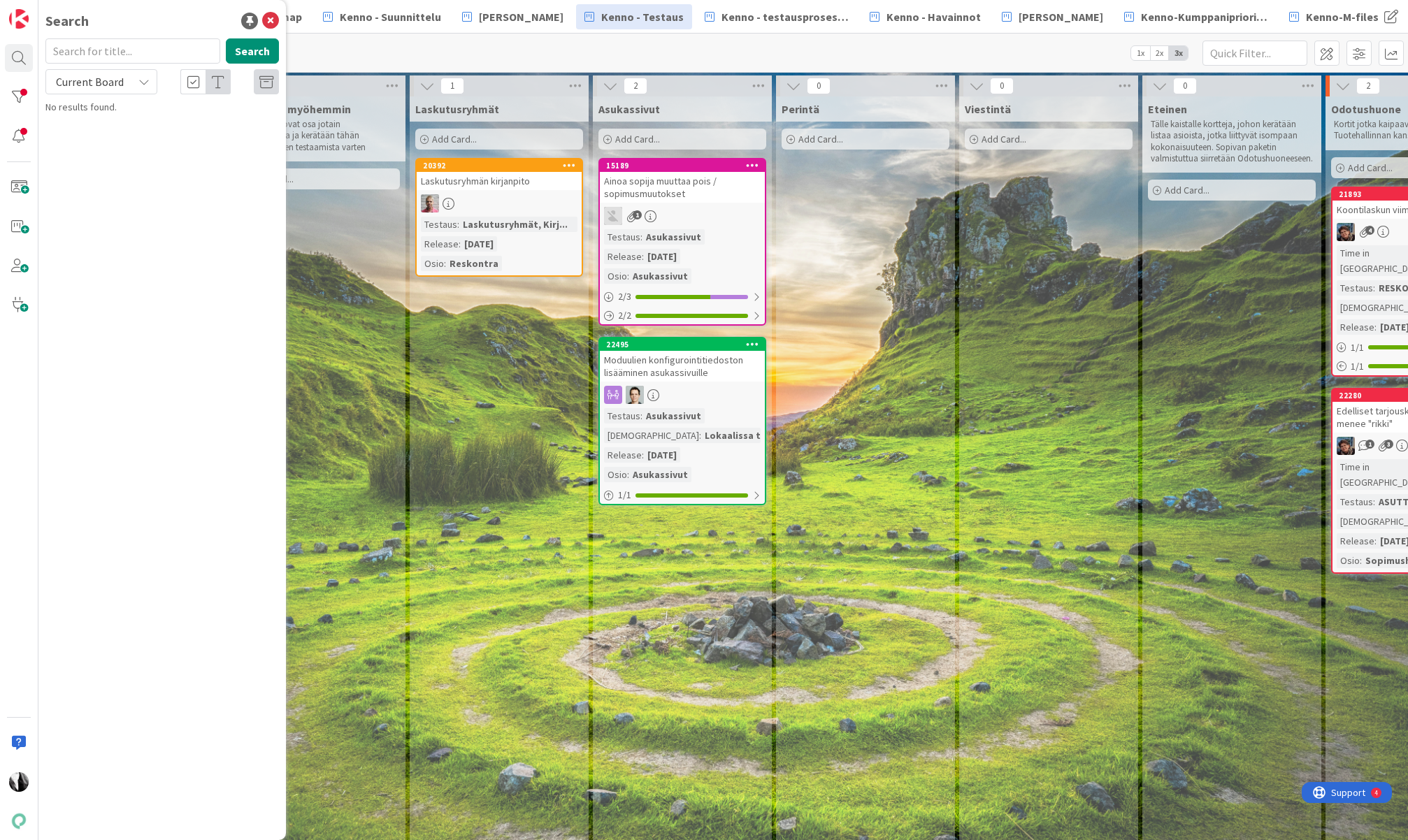
click at [89, 54] on input "text" at bounding box center [132, 50] width 175 height 25
click at [160, 50] on input "text" at bounding box center [132, 50] width 175 height 25
click at [145, 78] on icon at bounding box center [144, 82] width 11 height 11
click at [115, 138] on span "All Boards" at bounding box center [126, 140] width 145 height 21
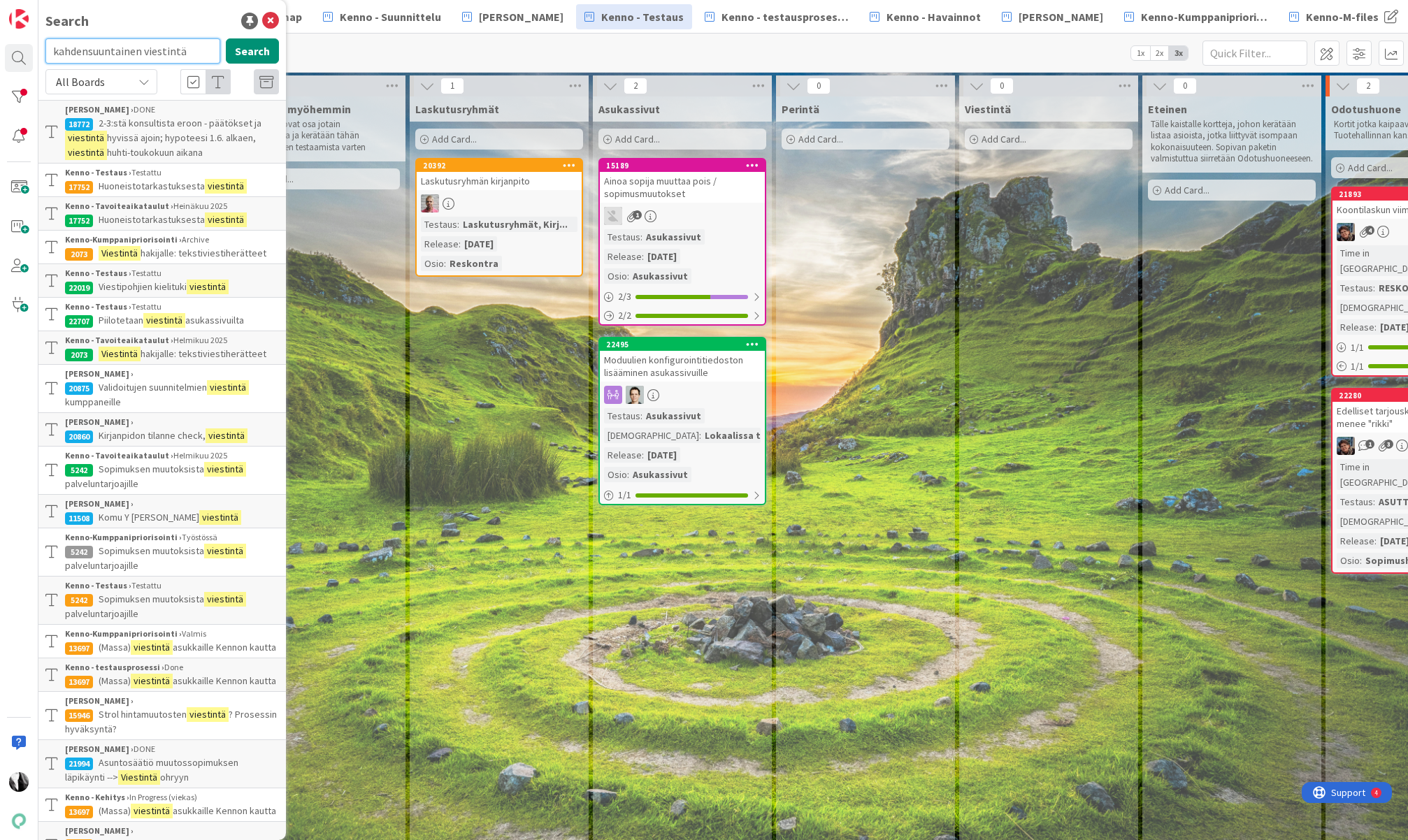
drag, startPoint x: 195, startPoint y: 51, endPoint x: 59, endPoint y: 53, distance: 136.0
click at [54, 54] on input "kahdensuuntainen viestintä" at bounding box center [132, 50] width 175 height 25
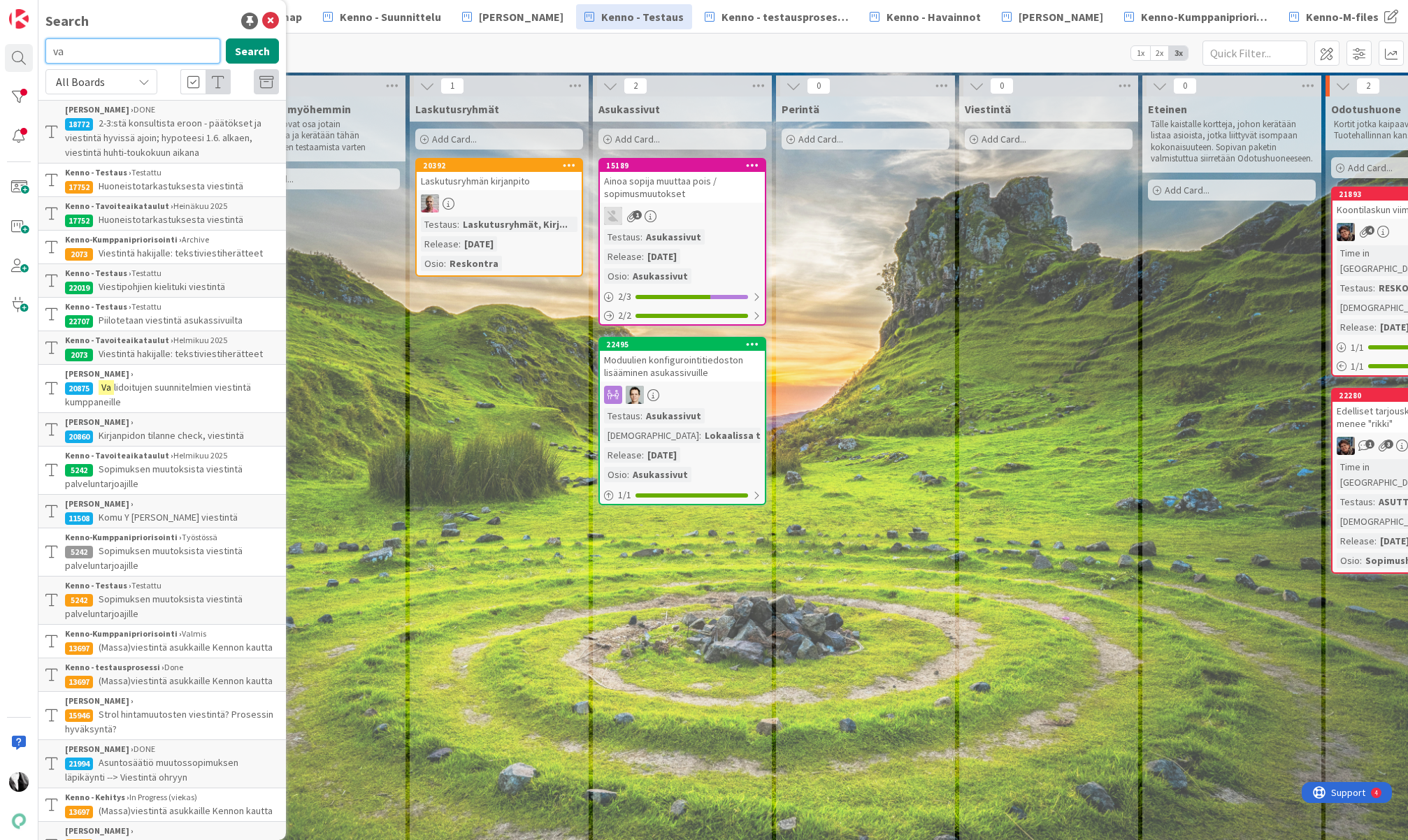
type input "v"
click at [490, 52] on div "[PERSON_NAME] - Testaus 1x 2x 3x" at bounding box center [723, 53] width 1369 height 39
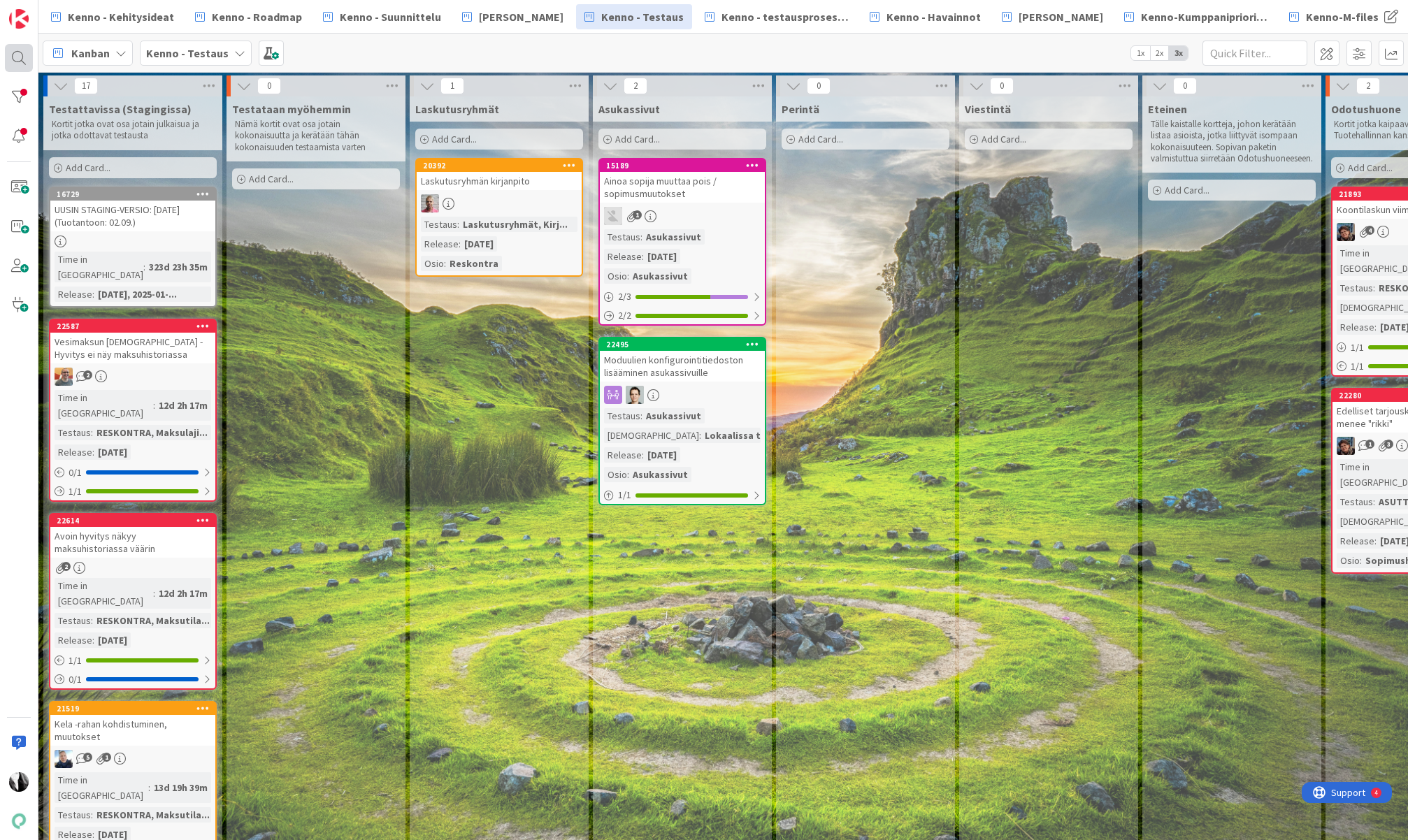
click at [17, 57] on div at bounding box center [18, 58] width 28 height 28
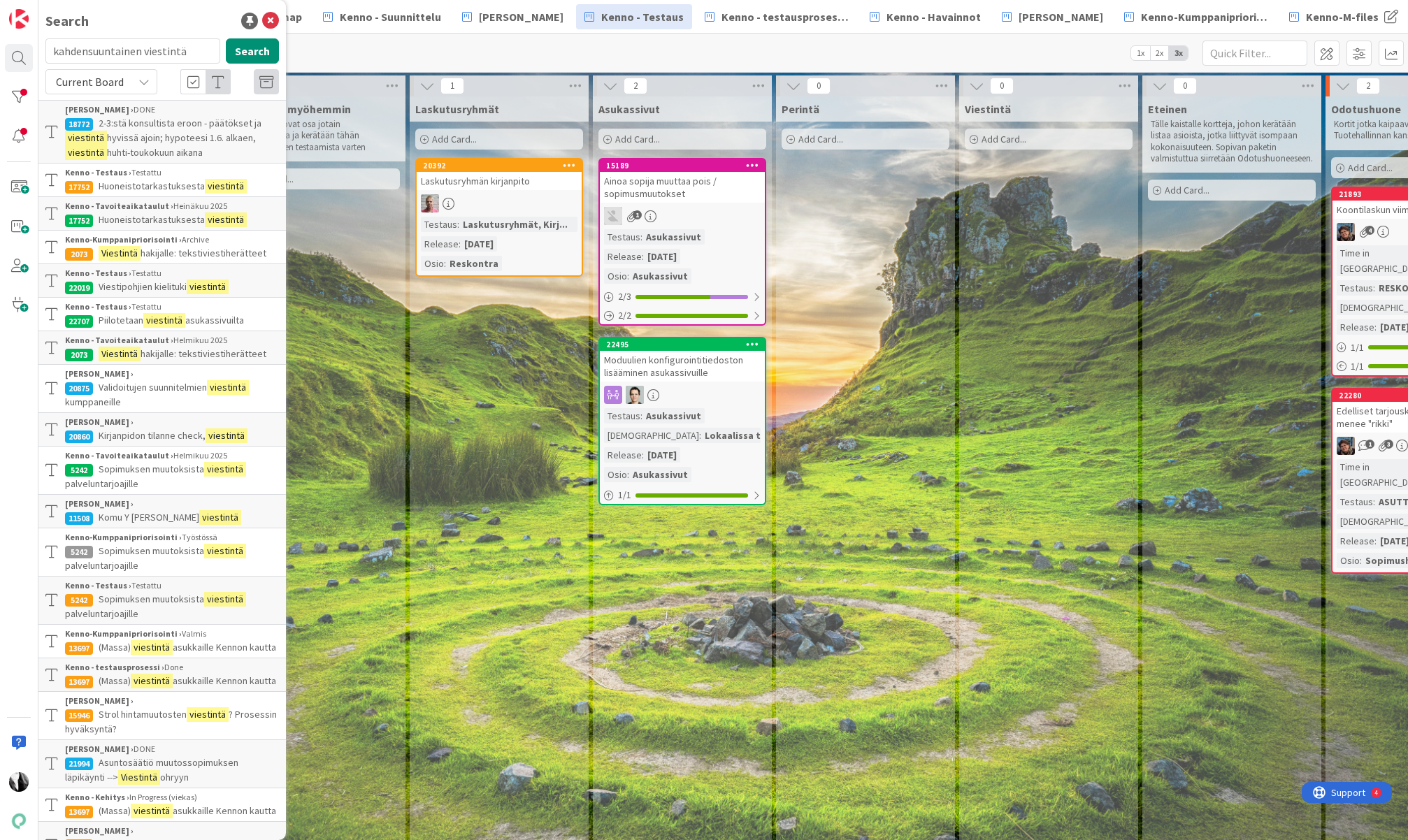
drag, startPoint x: 43, startPoint y: 59, endPoint x: 74, endPoint y: 37, distance: 38.0
click at [54, 50] on input "kahdensuuntainen viestintä" at bounding box center [132, 50] width 175 height 25
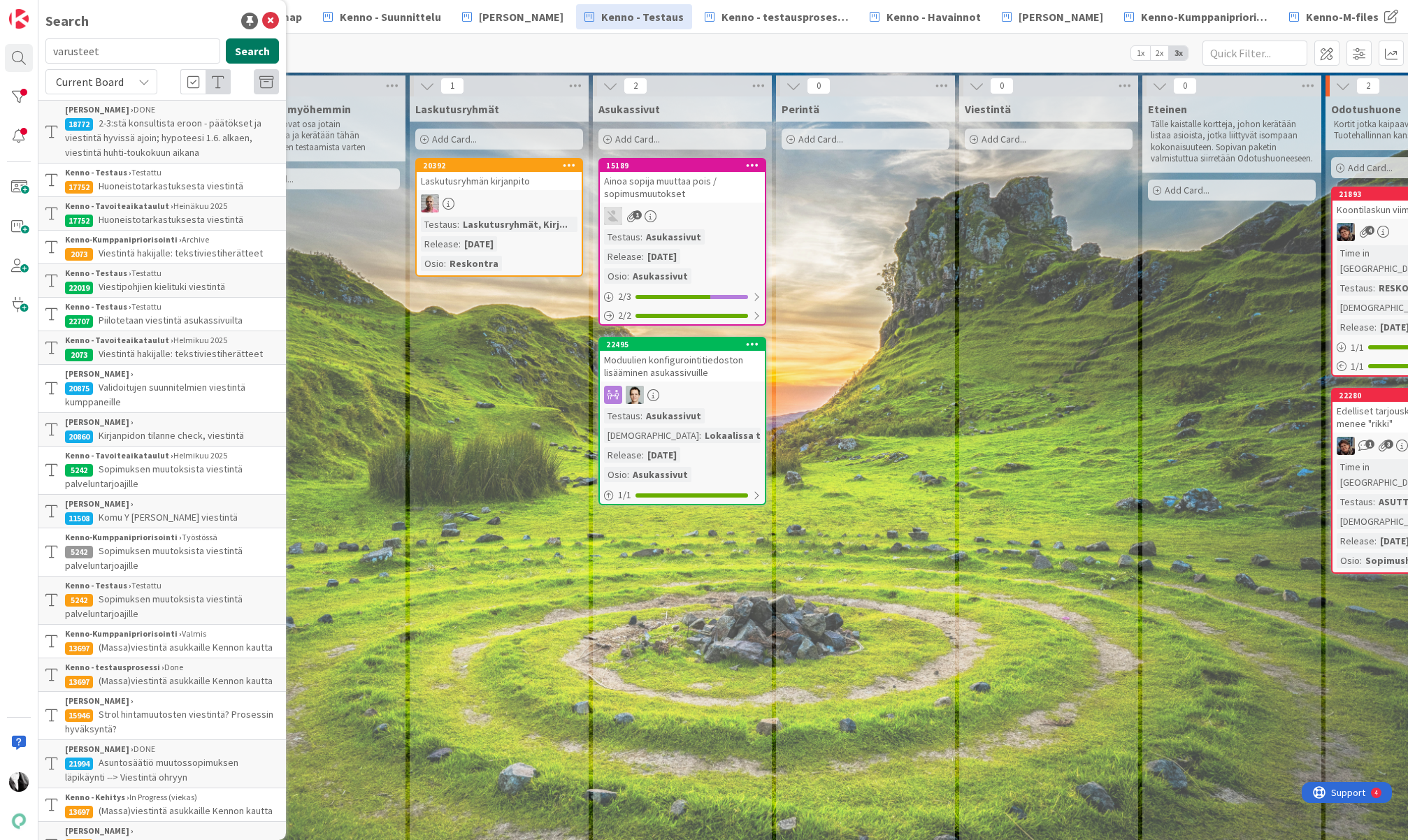
type input "varusteet"
click at [255, 45] on button "Search" at bounding box center [253, 50] width 53 height 25
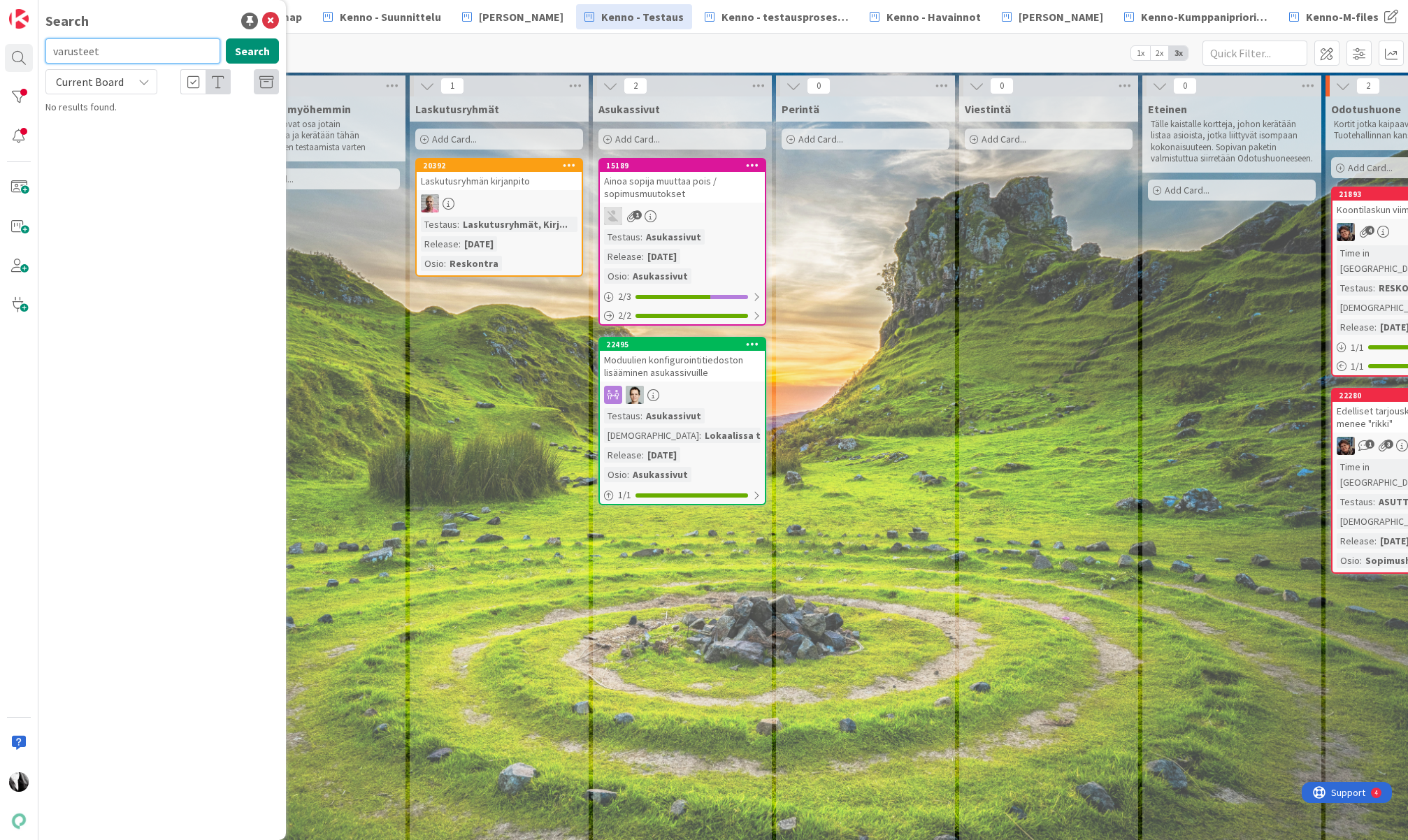
drag, startPoint x: 135, startPoint y: 50, endPoint x: 55, endPoint y: 53, distance: 80.1
click at [55, 53] on input "varusteet" at bounding box center [132, 50] width 175 height 25
